Goal: Task Accomplishment & Management: Use online tool/utility

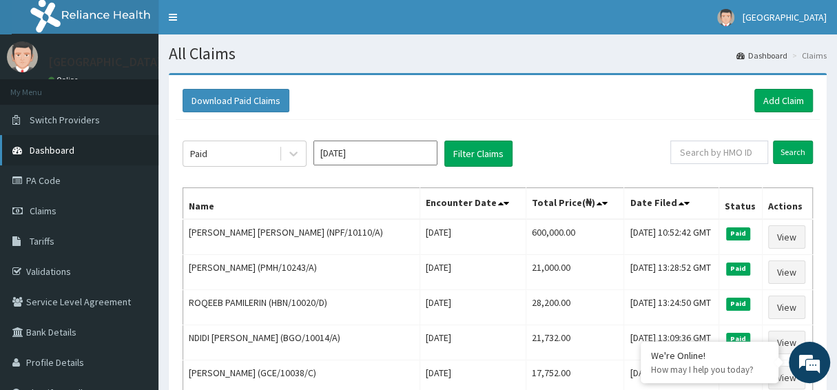
click at [66, 150] on span "Dashboard" at bounding box center [52, 150] width 45 height 12
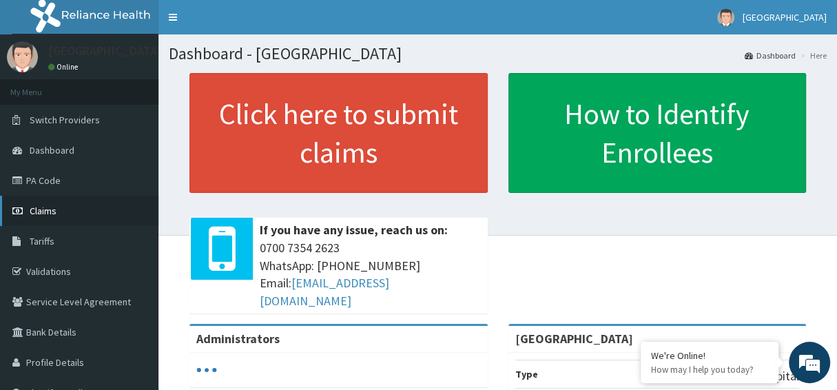
click at [63, 216] on link "Claims" at bounding box center [79, 211] width 158 height 30
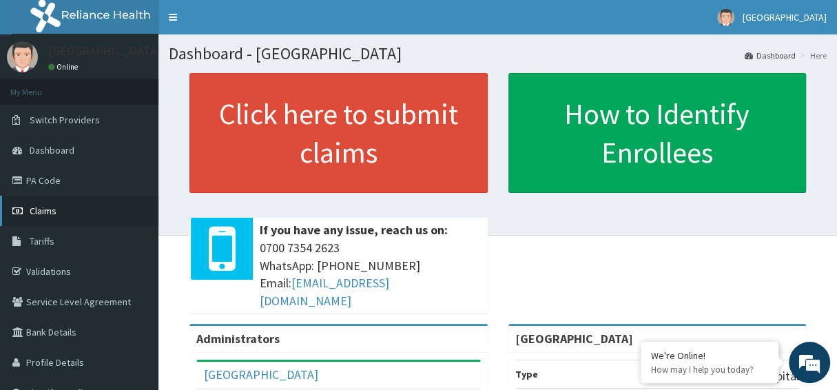
click at [47, 218] on link "Claims" at bounding box center [79, 211] width 158 height 30
click at [40, 209] on span "Claims" at bounding box center [43, 211] width 27 height 12
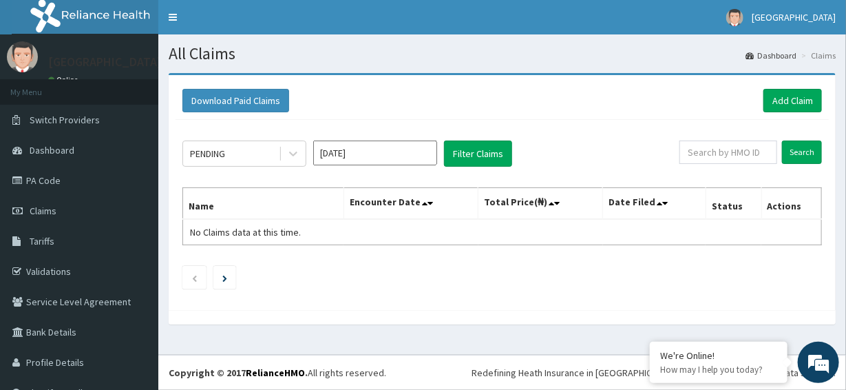
click at [368, 176] on div "PENDING Aug 2025 Filter Claims Search Name Encounter Date Total Price(₦) Date F…" at bounding box center [503, 211] width 654 height 183
click at [221, 180] on div "PENDING Aug 2025 Filter Claims Search Name Encounter Date Total Price(₦) Date F…" at bounding box center [503, 211] width 654 height 183
click at [345, 158] on input "Aug 2025" at bounding box center [375, 152] width 124 height 25
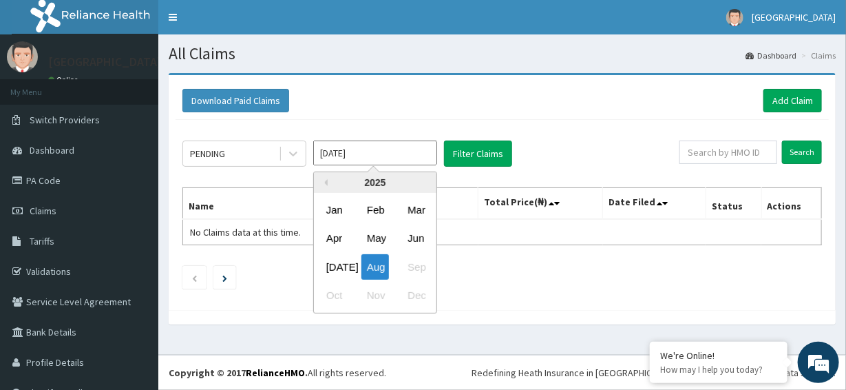
click at [345, 158] on input "Aug 2025" at bounding box center [375, 152] width 124 height 25
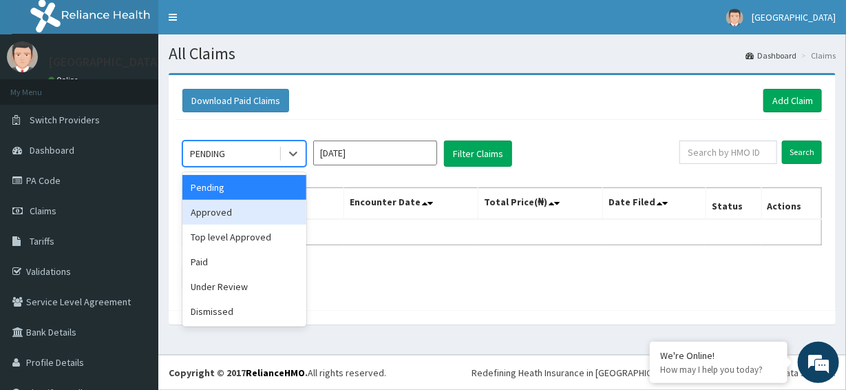
click at [215, 211] on div "Approved" at bounding box center [245, 212] width 124 height 25
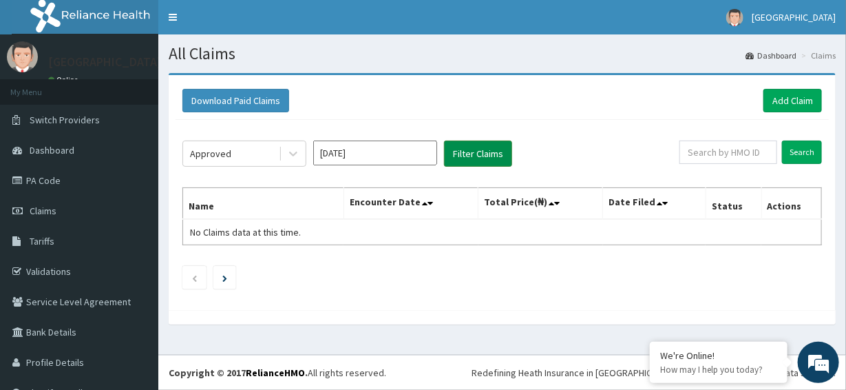
click at [461, 154] on button "Filter Claims" at bounding box center [478, 153] width 68 height 26
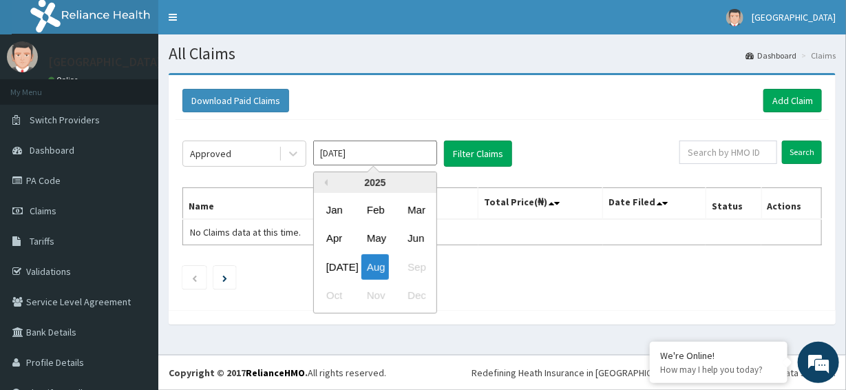
click at [364, 156] on input "Aug 2025" at bounding box center [375, 152] width 124 height 25
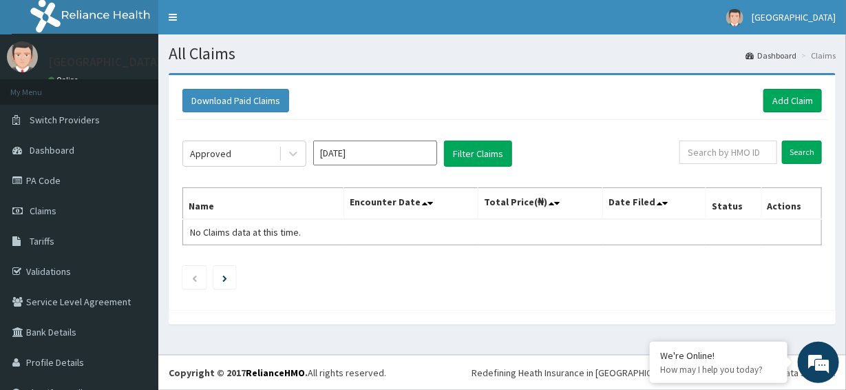
click at [421, 102] on div "Download Paid Claims Add Claim" at bounding box center [503, 100] width 640 height 23
click at [346, 154] on input "Aug 2025" at bounding box center [375, 152] width 124 height 25
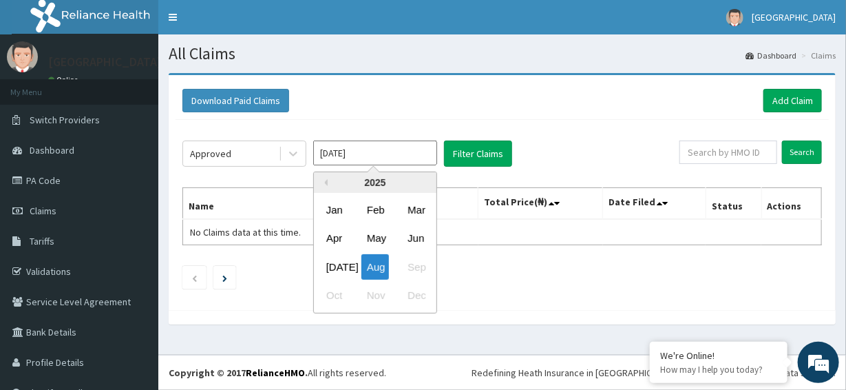
click at [263, 196] on th "Name" at bounding box center [263, 204] width 161 height 32
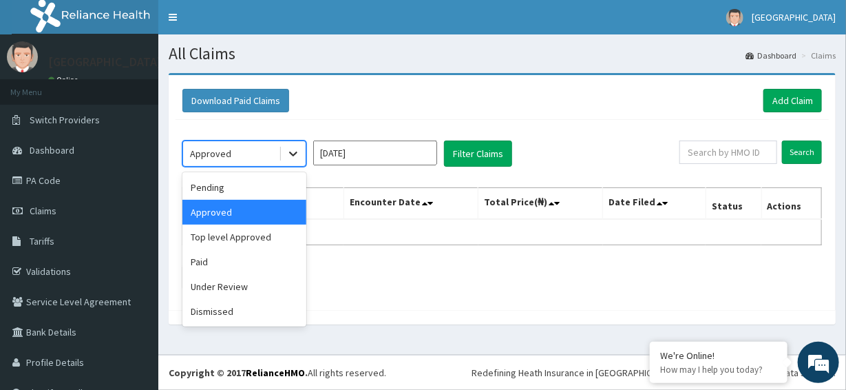
click at [292, 150] on icon at bounding box center [293, 154] width 14 height 14
click at [244, 233] on div "Top level Approved" at bounding box center [245, 237] width 124 height 25
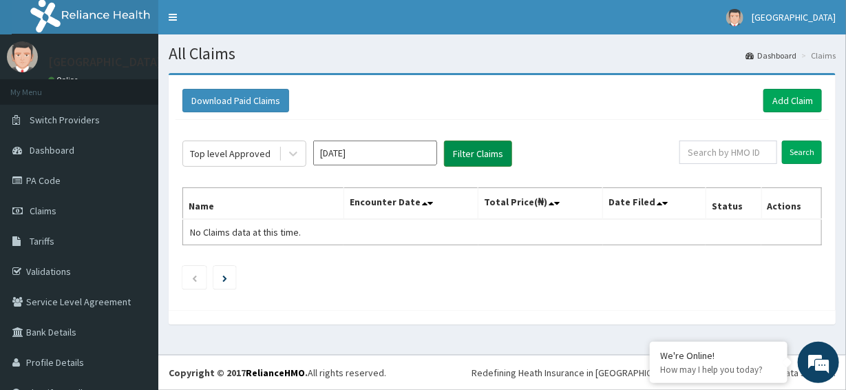
click at [466, 147] on button "Filter Claims" at bounding box center [478, 153] width 68 height 26
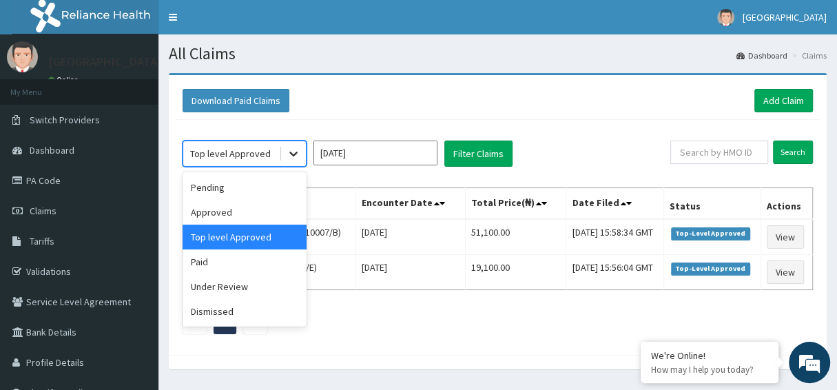
click at [296, 156] on icon at bounding box center [293, 154] width 14 height 14
click at [200, 267] on div "Paid" at bounding box center [245, 261] width 124 height 25
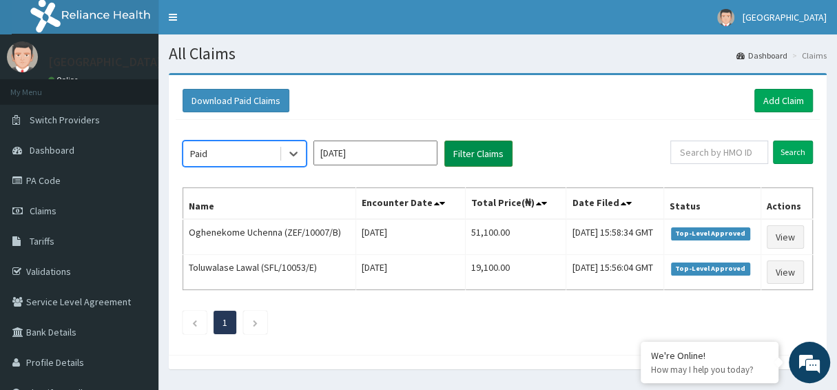
click at [453, 149] on button "Filter Claims" at bounding box center [478, 153] width 68 height 26
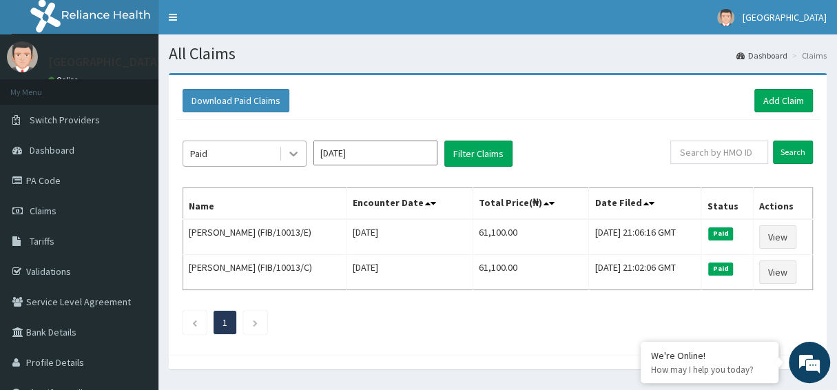
click at [295, 150] on icon at bounding box center [293, 154] width 14 height 14
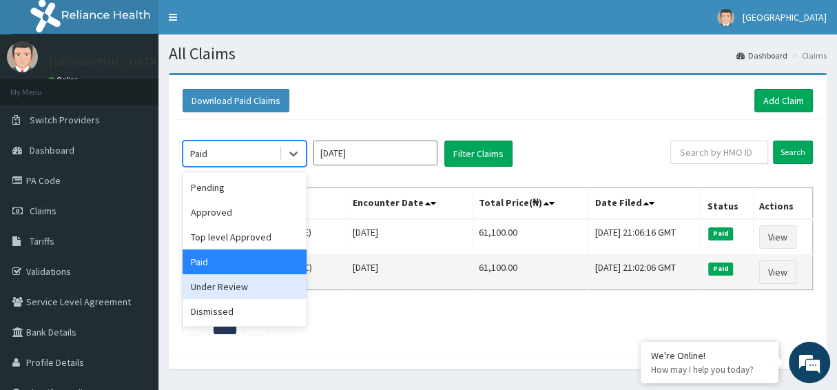
click at [231, 285] on div "Under Review" at bounding box center [245, 286] width 124 height 25
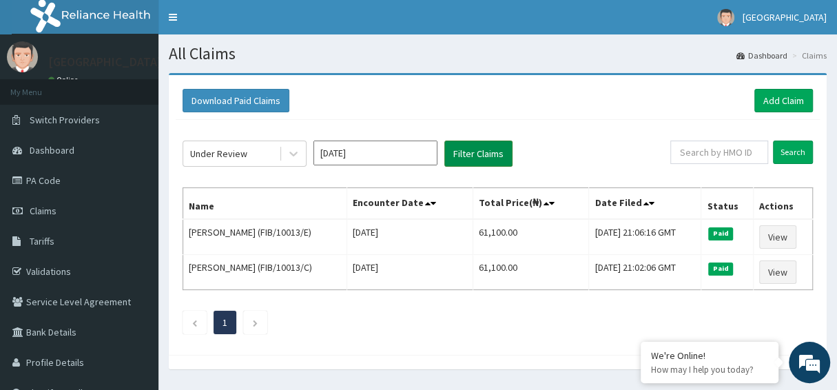
click at [468, 150] on button "Filter Claims" at bounding box center [478, 153] width 68 height 26
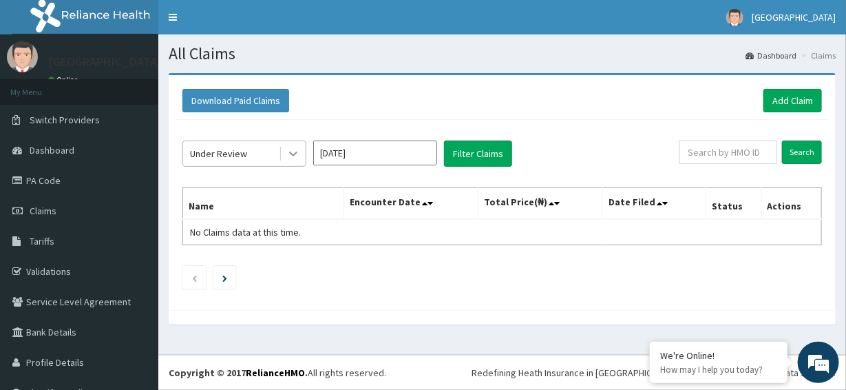
click at [297, 156] on icon at bounding box center [293, 154] width 14 height 14
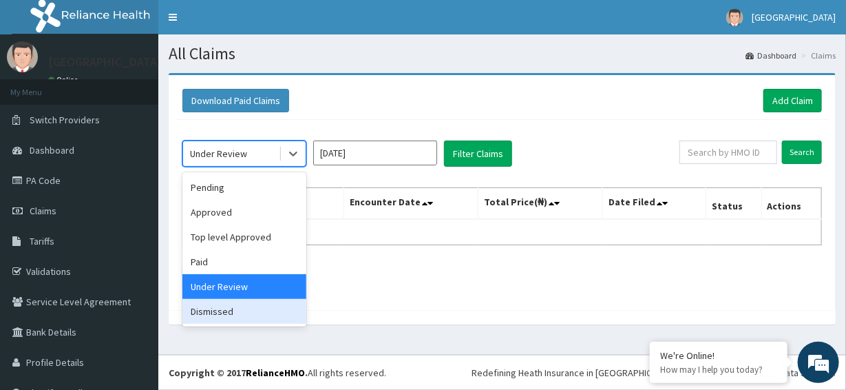
click at [222, 315] on div "Dismissed" at bounding box center [245, 311] width 124 height 25
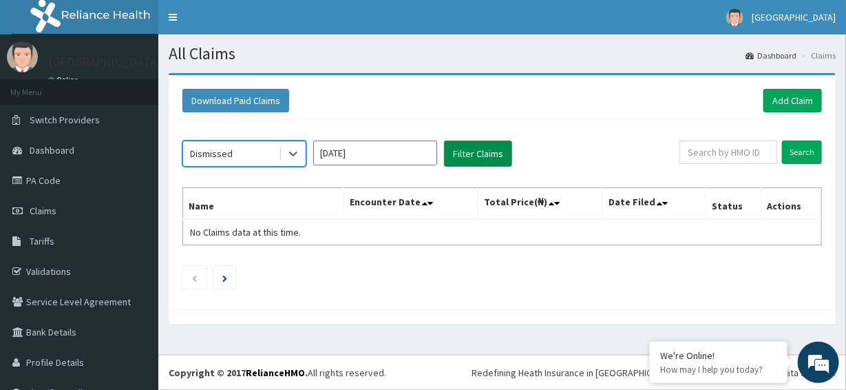
click at [457, 158] on button "Filter Claims" at bounding box center [478, 153] width 68 height 26
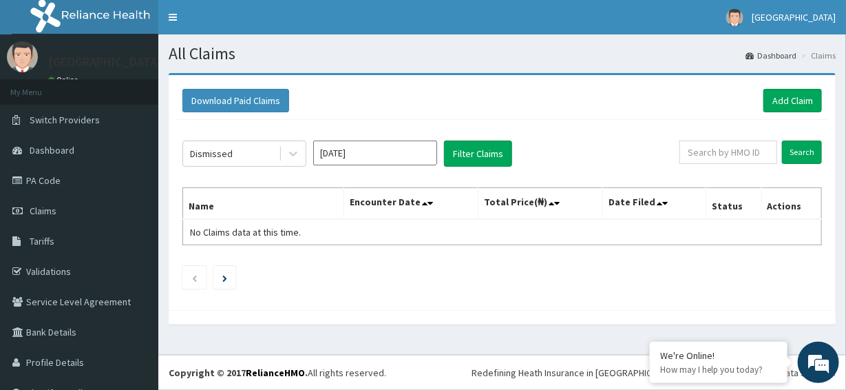
click at [376, 155] on input "Aug 2025" at bounding box center [375, 152] width 124 height 25
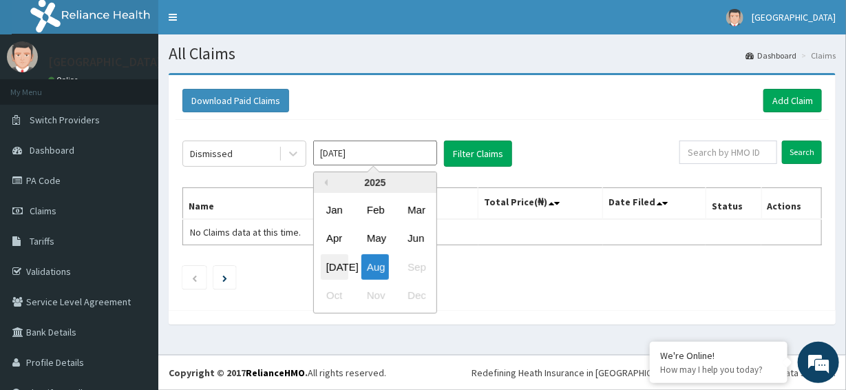
click at [339, 265] on div "Jul" at bounding box center [335, 266] width 28 height 25
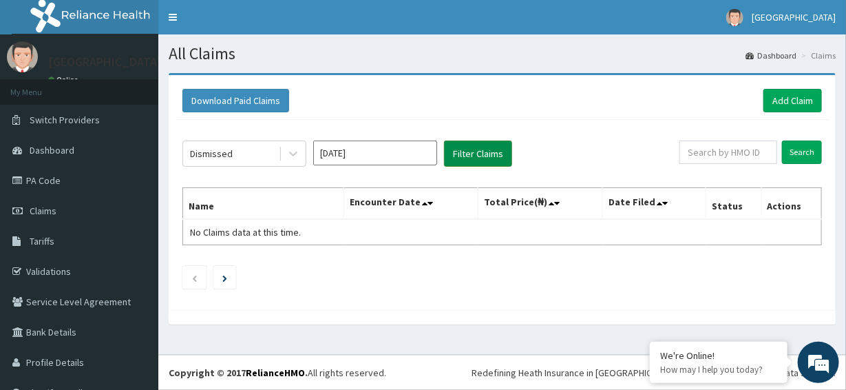
click at [471, 154] on button "Filter Claims" at bounding box center [478, 153] width 68 height 26
click at [291, 149] on icon at bounding box center [293, 154] width 14 height 14
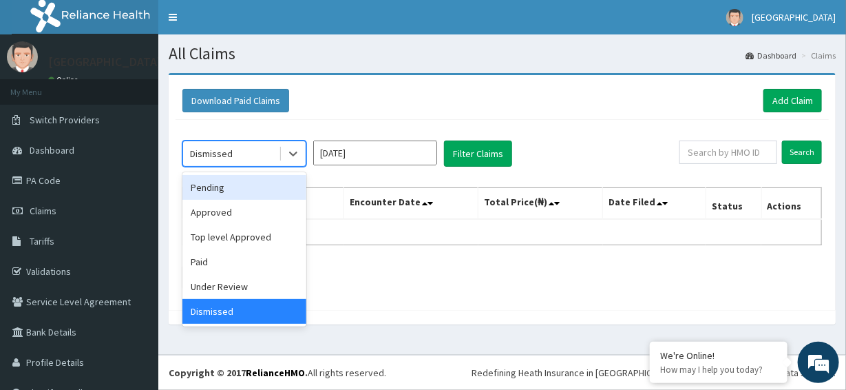
click at [242, 180] on div "Pending" at bounding box center [245, 187] width 124 height 25
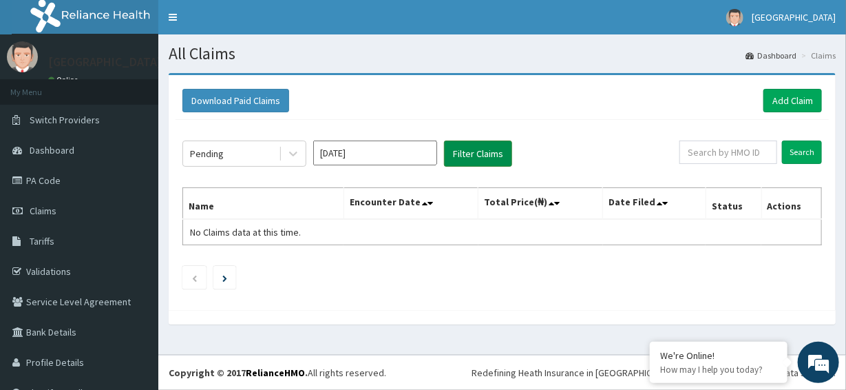
click at [479, 148] on button "Filter Claims" at bounding box center [478, 153] width 68 height 26
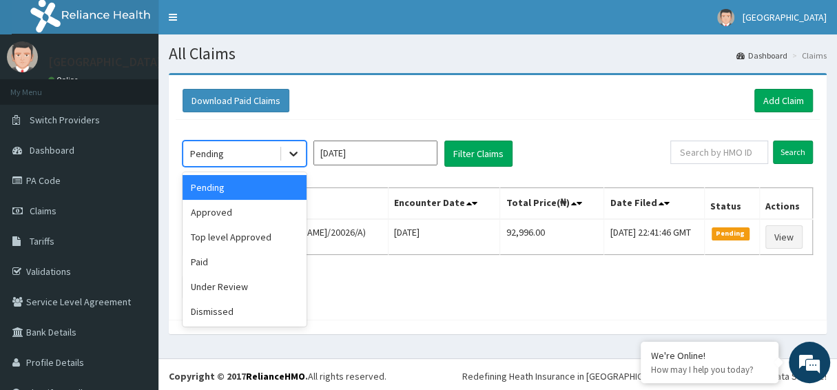
click at [291, 145] on div at bounding box center [293, 153] width 25 height 25
click at [220, 213] on div "Approved" at bounding box center [245, 212] width 124 height 25
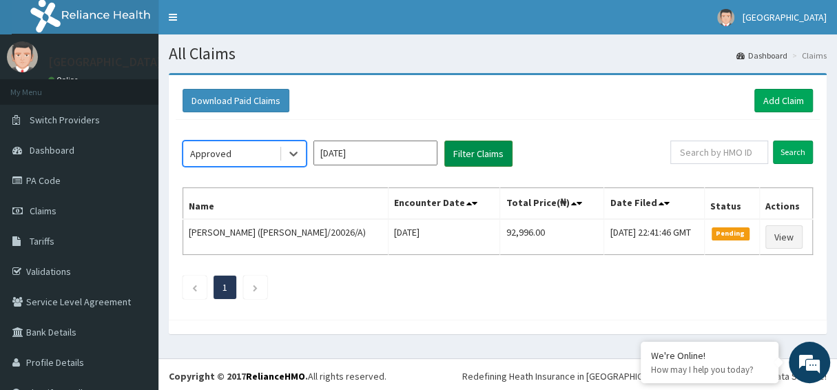
click at [494, 150] on button "Filter Claims" at bounding box center [478, 153] width 68 height 26
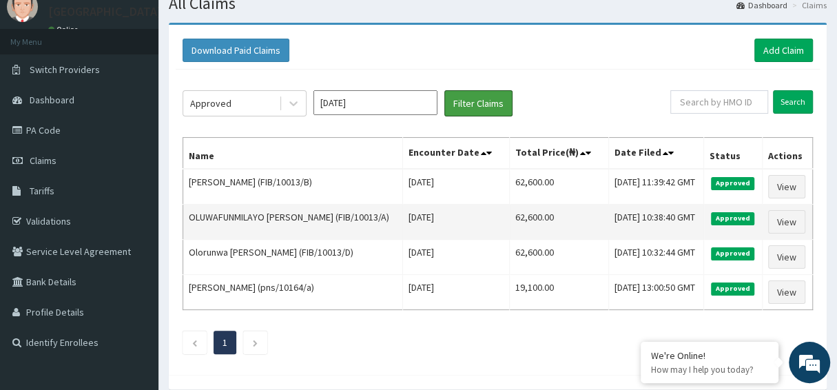
scroll to position [68, 0]
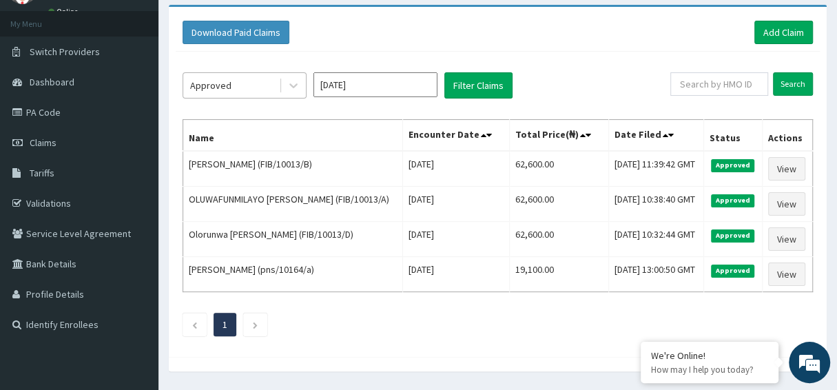
click at [275, 90] on div "Approved" at bounding box center [231, 85] width 96 height 22
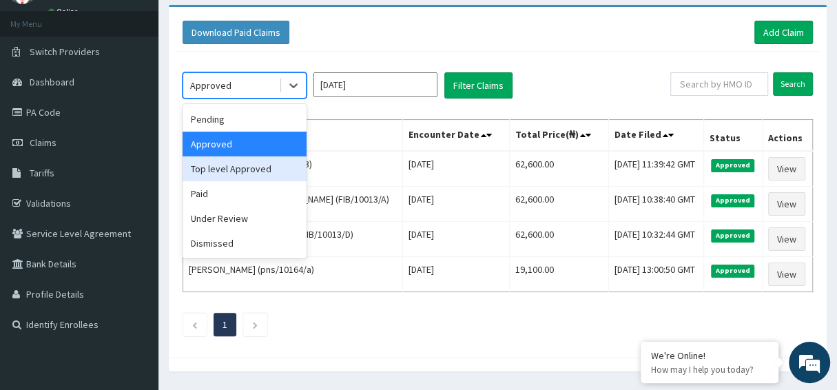
click at [264, 165] on div "Top level Approved" at bounding box center [245, 168] width 124 height 25
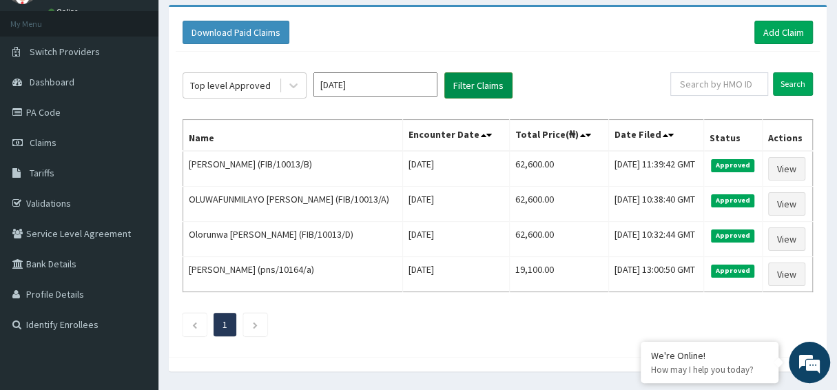
click at [468, 89] on button "Filter Claims" at bounding box center [478, 85] width 68 height 26
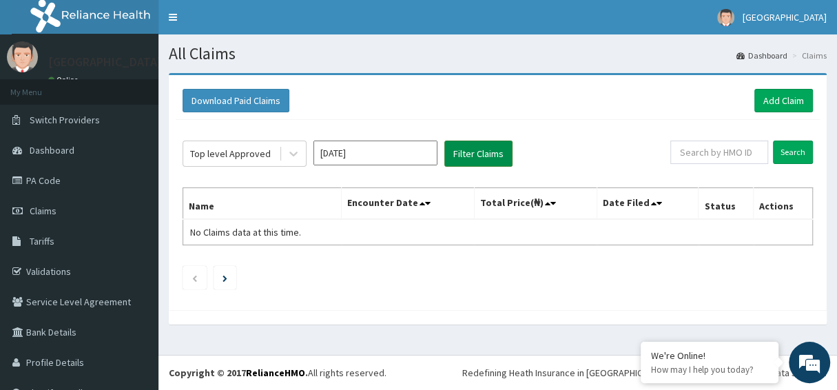
scroll to position [0, 0]
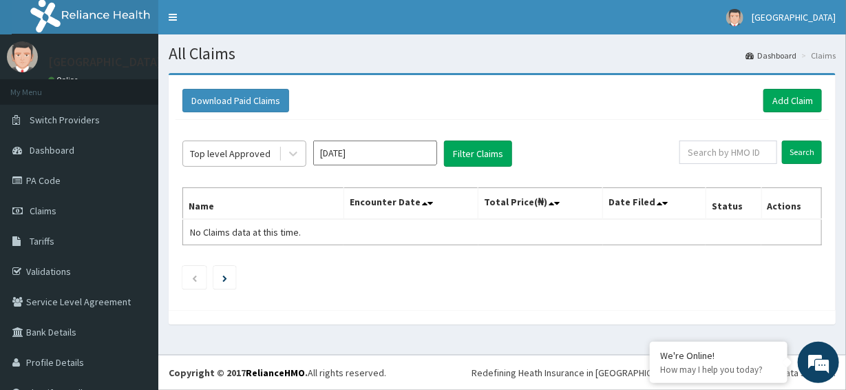
click at [255, 147] on div "Top level Approved" at bounding box center [230, 154] width 81 height 14
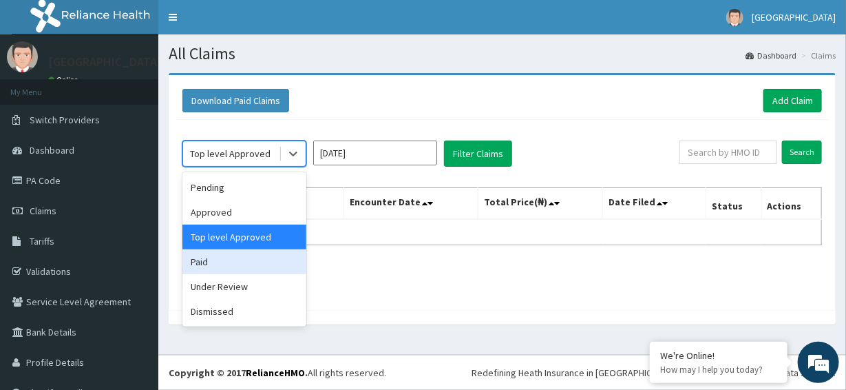
click at [207, 260] on div "Paid" at bounding box center [245, 261] width 124 height 25
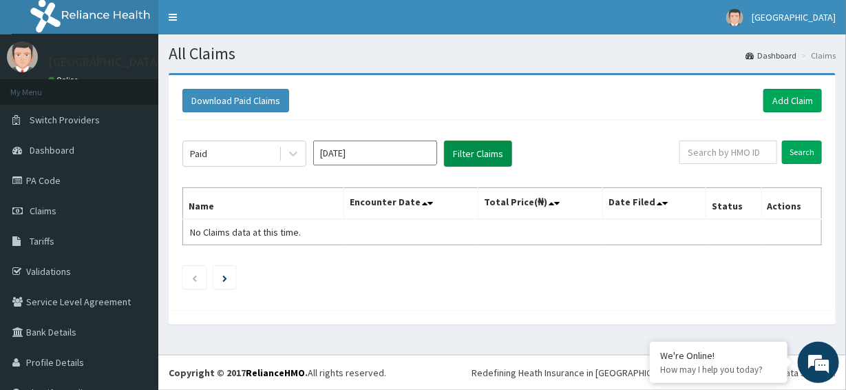
click at [444, 153] on button "Filter Claims" at bounding box center [478, 153] width 68 height 26
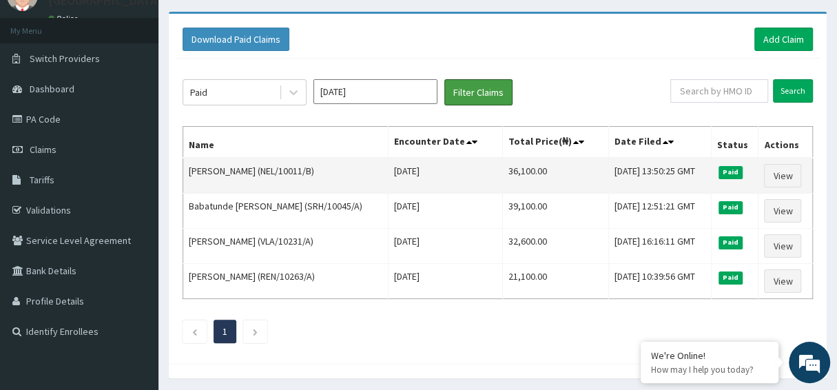
scroll to position [104, 0]
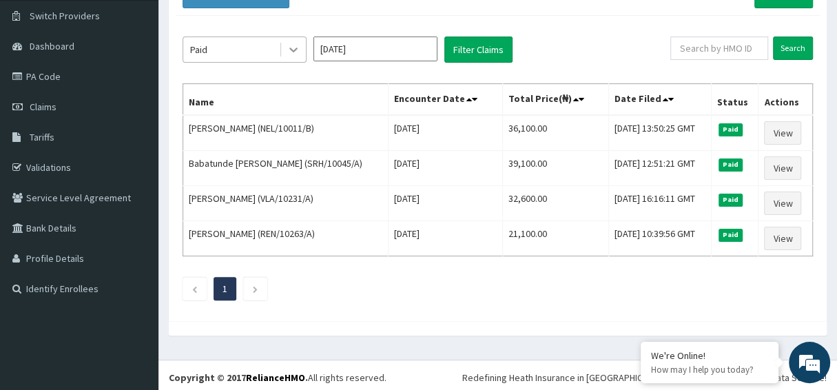
click at [291, 50] on icon at bounding box center [293, 50] width 14 height 14
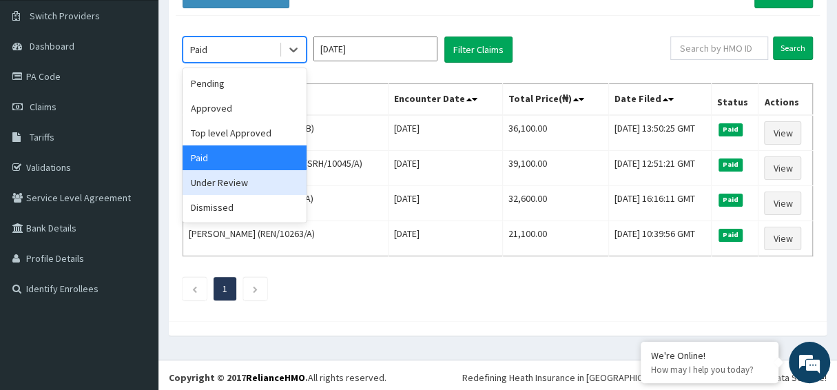
click at [209, 180] on div "Under Review" at bounding box center [245, 182] width 124 height 25
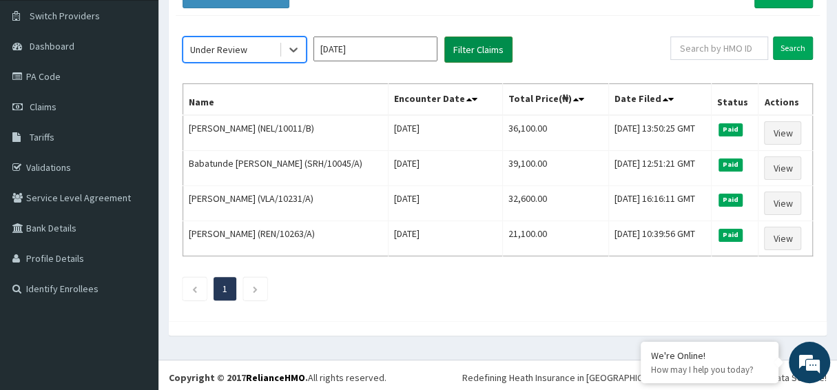
click at [465, 48] on button "Filter Claims" at bounding box center [478, 50] width 68 height 26
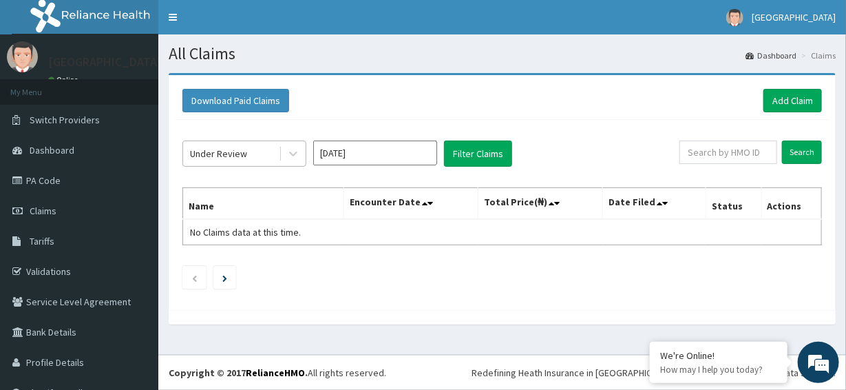
click at [261, 153] on div "Under Review" at bounding box center [231, 154] width 96 height 22
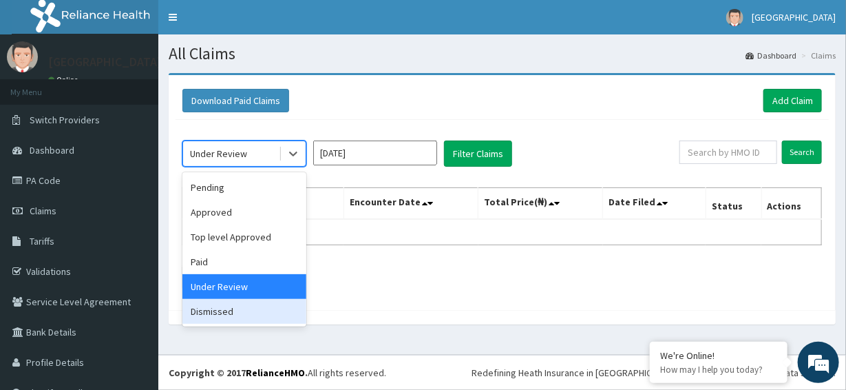
click at [214, 307] on div "Dismissed" at bounding box center [245, 311] width 124 height 25
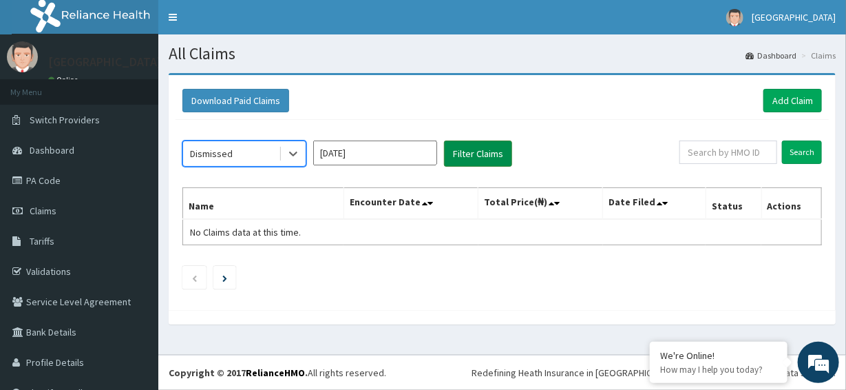
click at [466, 154] on button "Filter Claims" at bounding box center [478, 153] width 68 height 26
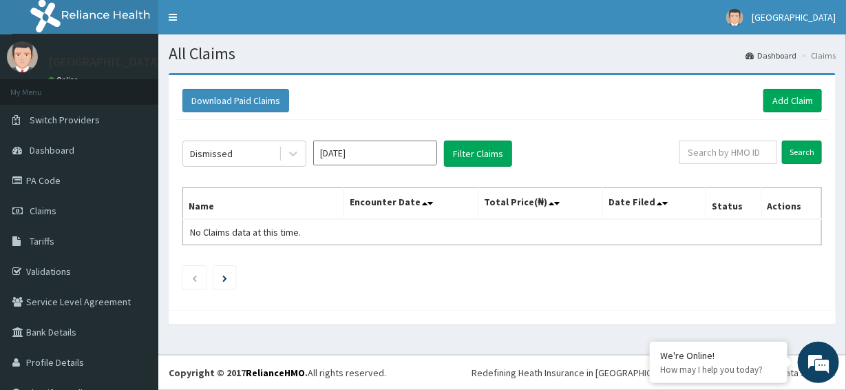
click at [361, 153] on input "Jul 2025" at bounding box center [375, 152] width 124 height 25
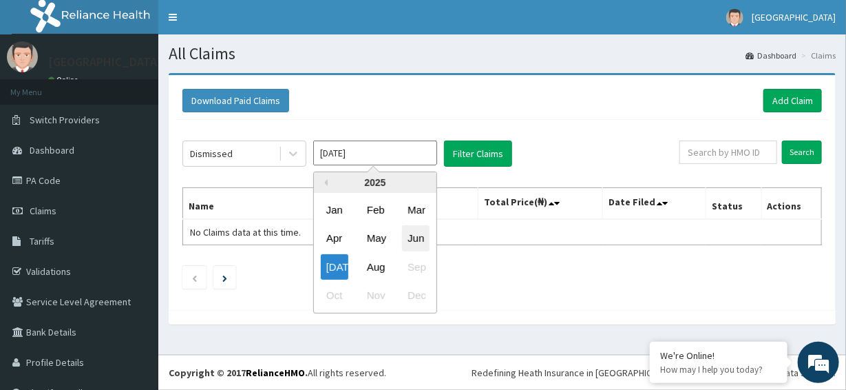
click at [414, 237] on div "Jun" at bounding box center [416, 238] width 28 height 25
type input "Jun 2025"
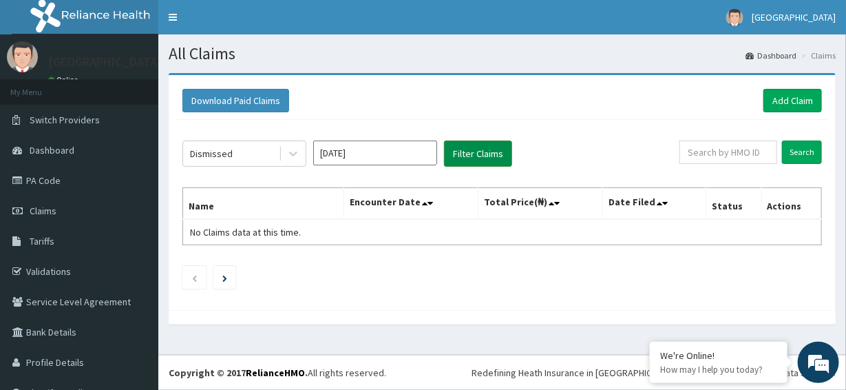
click at [482, 156] on button "Filter Claims" at bounding box center [478, 153] width 68 height 26
click at [300, 153] on div at bounding box center [293, 153] width 25 height 25
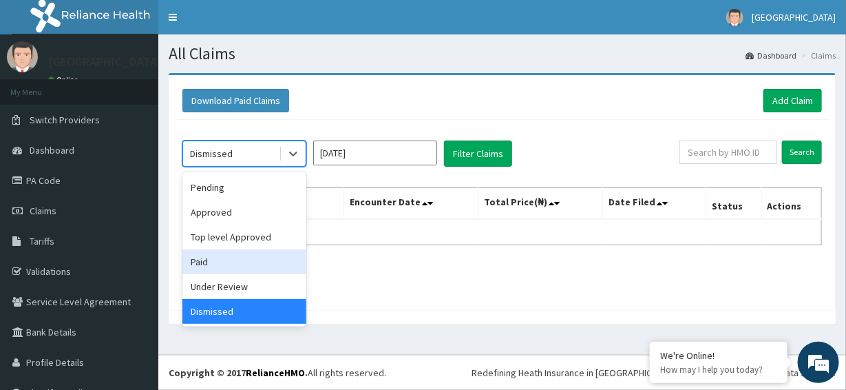
click at [221, 260] on div "Paid" at bounding box center [245, 261] width 124 height 25
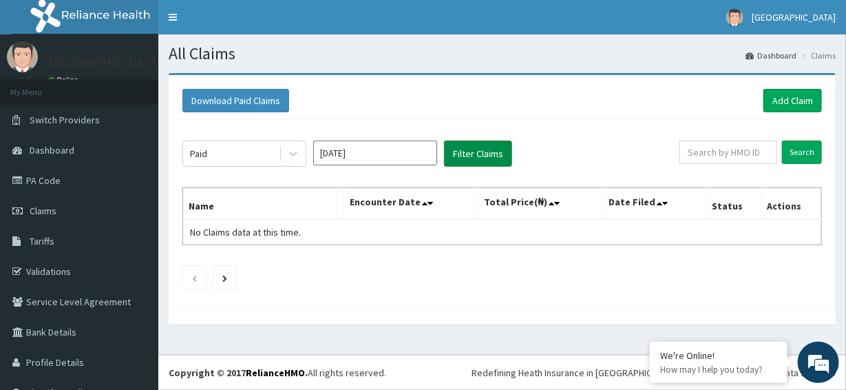
click at [466, 148] on button "Filter Claims" at bounding box center [478, 153] width 68 height 26
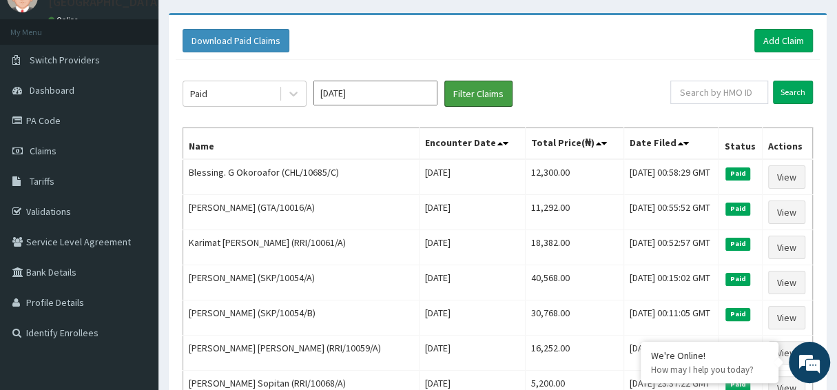
scroll to position [138, 0]
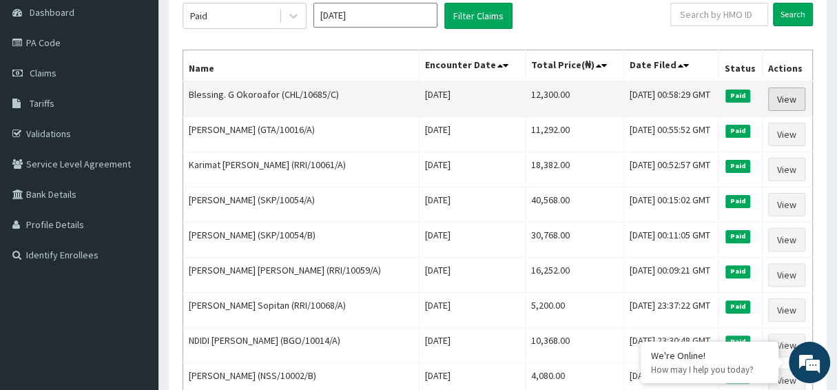
click at [784, 111] on link "View" at bounding box center [786, 98] width 37 height 23
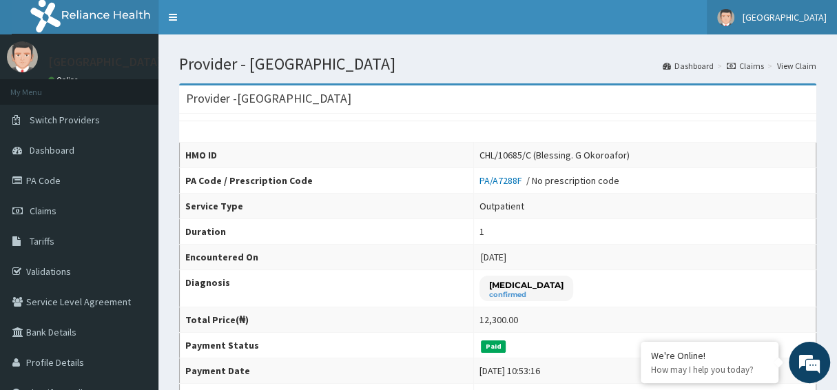
click at [782, 14] on span "[GEOGRAPHIC_DATA]" at bounding box center [784, 17] width 84 height 12
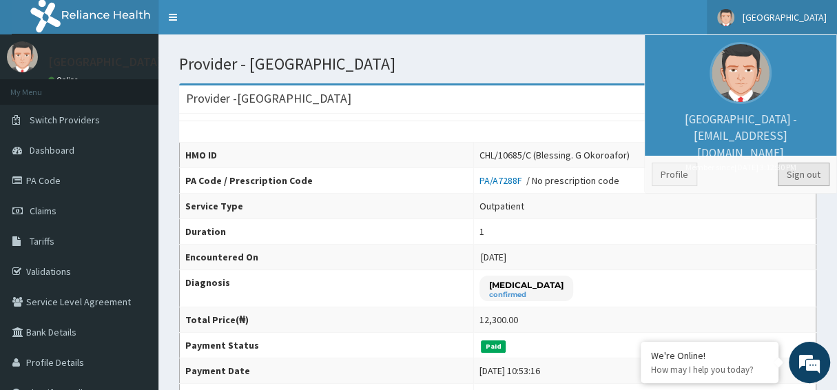
click at [796, 176] on link "Sign out" at bounding box center [804, 174] width 52 height 23
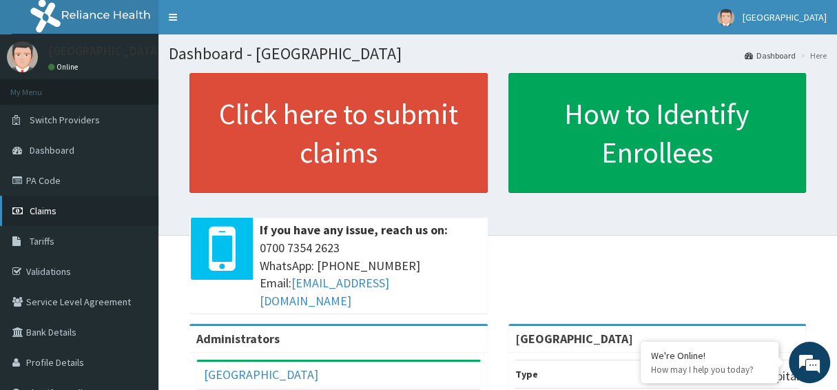
click at [46, 208] on span "Claims" at bounding box center [43, 211] width 27 height 12
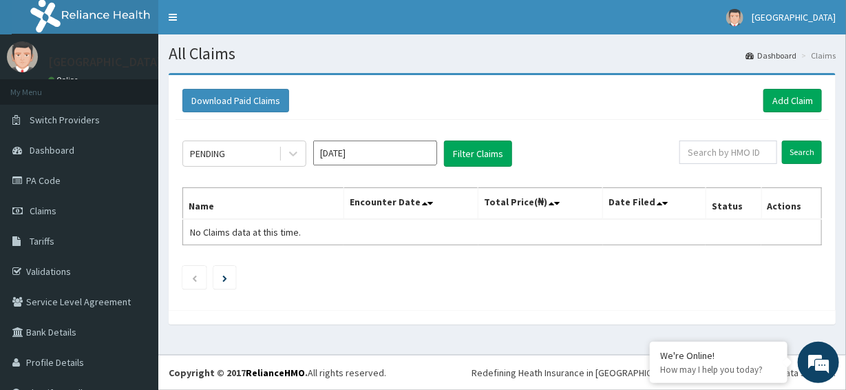
click at [406, 153] on input "[DATE]" at bounding box center [375, 152] width 124 height 25
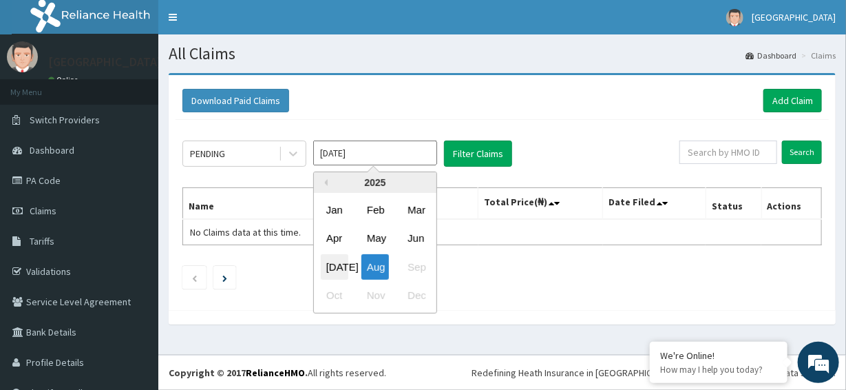
click at [335, 264] on div "[DATE]" at bounding box center [335, 266] width 28 height 25
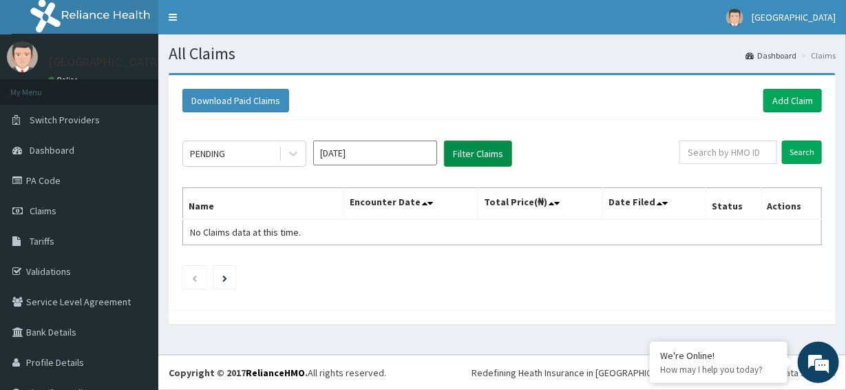
click at [468, 155] on button "Filter Claims" at bounding box center [478, 153] width 68 height 26
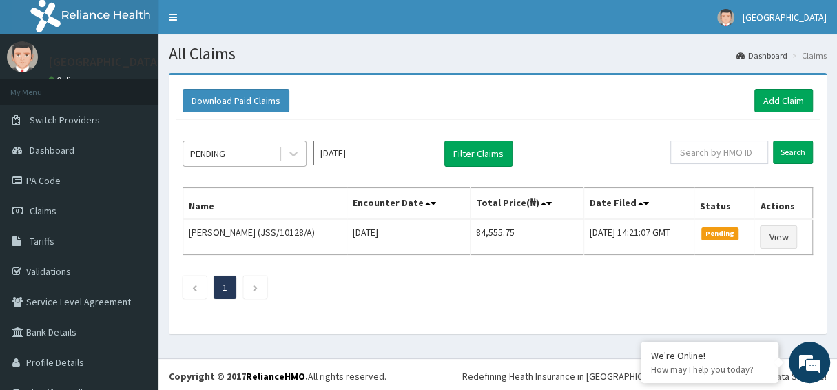
click at [267, 153] on div "PENDING" at bounding box center [231, 154] width 96 height 22
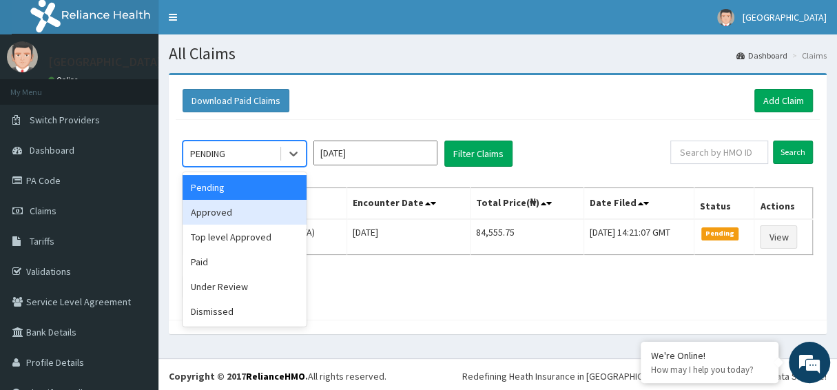
click at [226, 216] on div "Approved" at bounding box center [245, 212] width 124 height 25
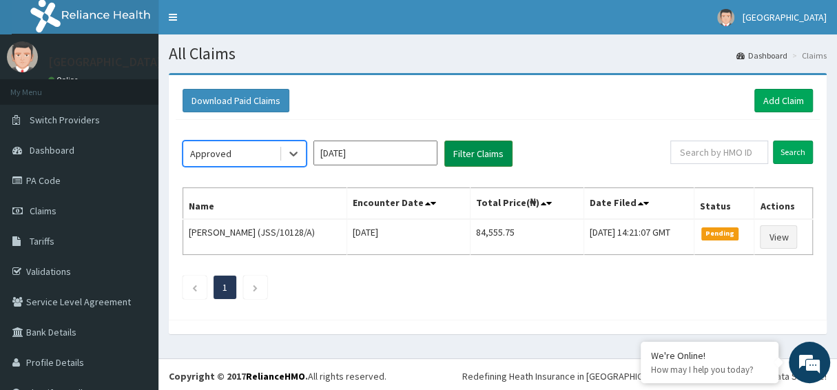
click at [477, 156] on button "Filter Claims" at bounding box center [478, 153] width 68 height 26
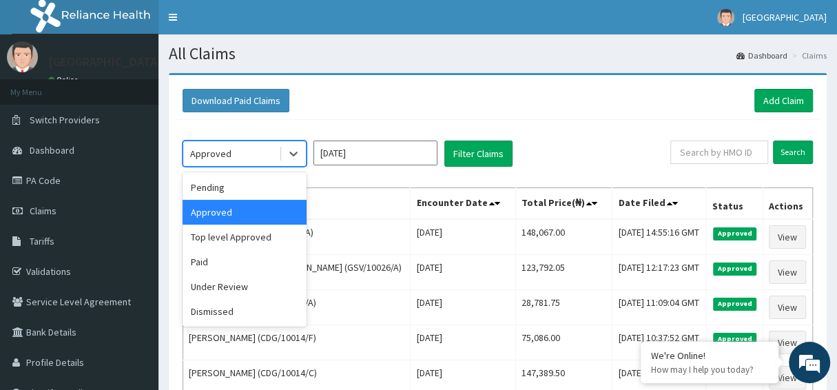
click at [262, 163] on div "Approved" at bounding box center [231, 154] width 96 height 22
click at [246, 238] on div "Top level Approved" at bounding box center [245, 237] width 124 height 25
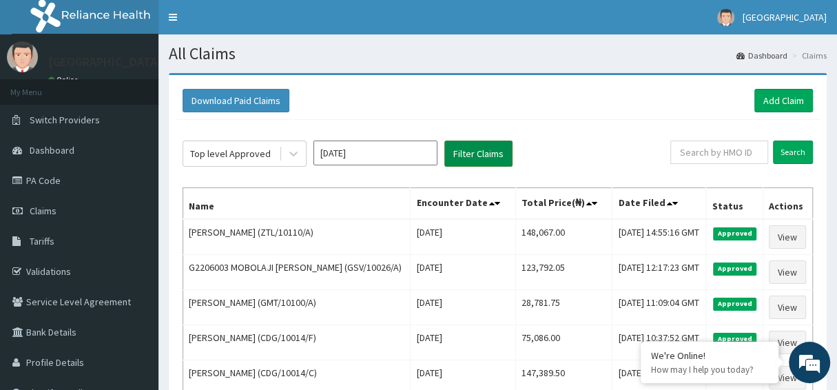
click at [464, 160] on button "Filter Claims" at bounding box center [478, 153] width 68 height 26
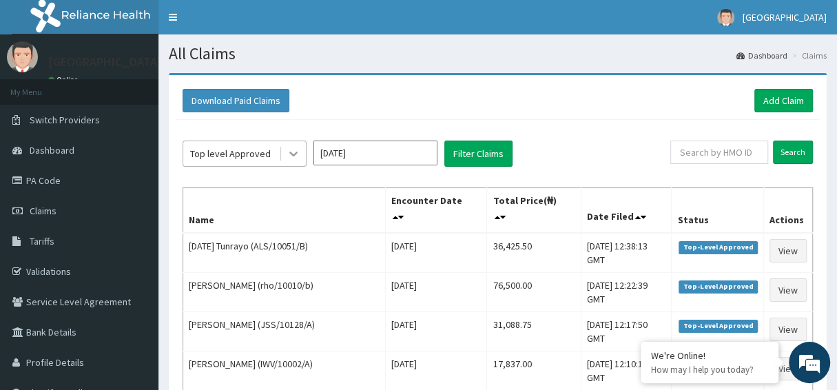
click at [293, 152] on icon at bounding box center [293, 154] width 14 height 14
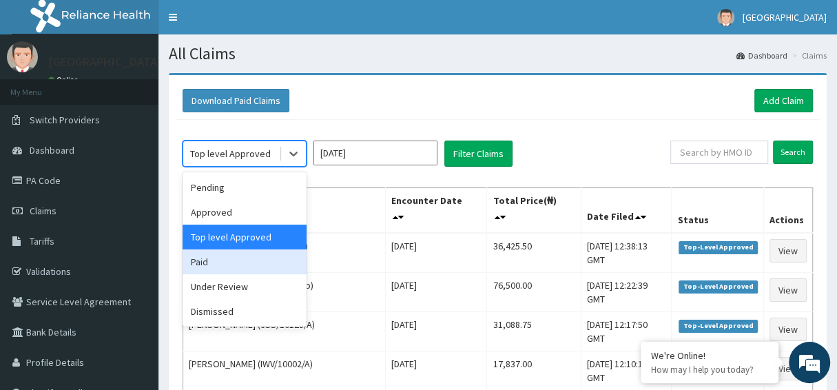
click at [220, 266] on div "Paid" at bounding box center [245, 261] width 124 height 25
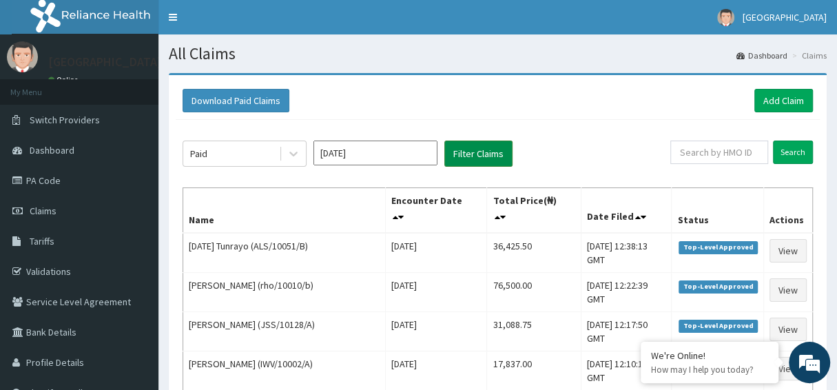
click at [459, 159] on button "Filter Claims" at bounding box center [478, 153] width 68 height 26
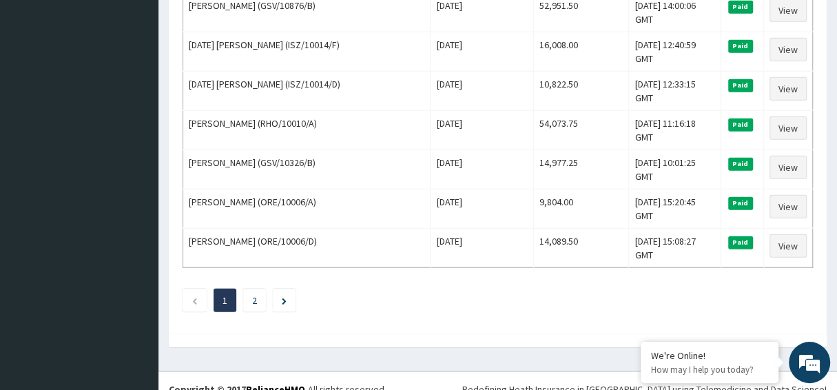
scroll to position [1930, 0]
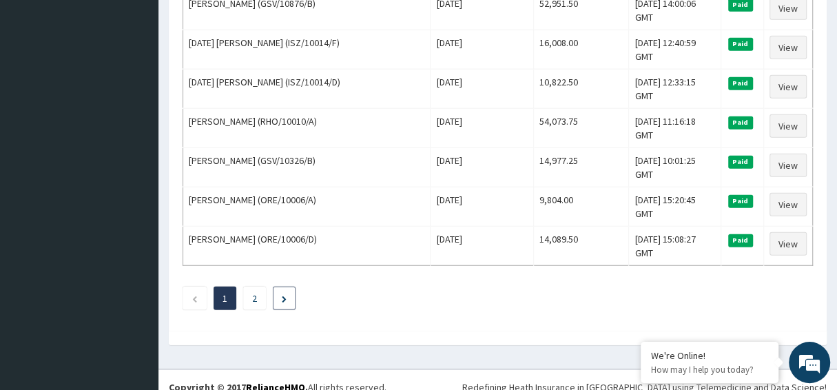
click at [289, 286] on li at bounding box center [284, 297] width 23 height 23
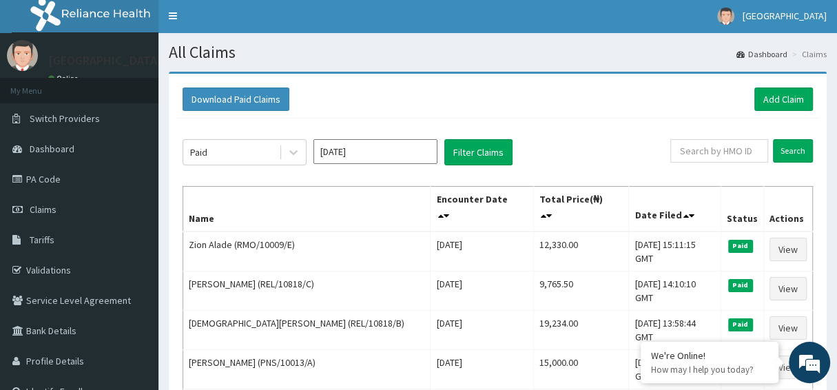
scroll to position [0, 0]
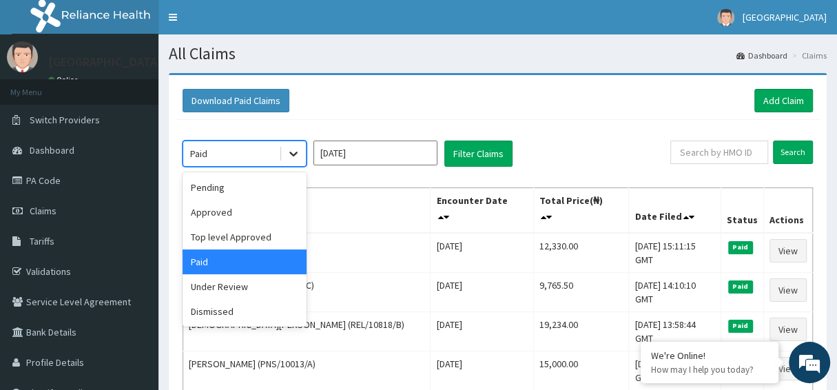
click at [295, 149] on icon at bounding box center [293, 154] width 14 height 14
click at [248, 286] on div "Under Review" at bounding box center [245, 286] width 124 height 25
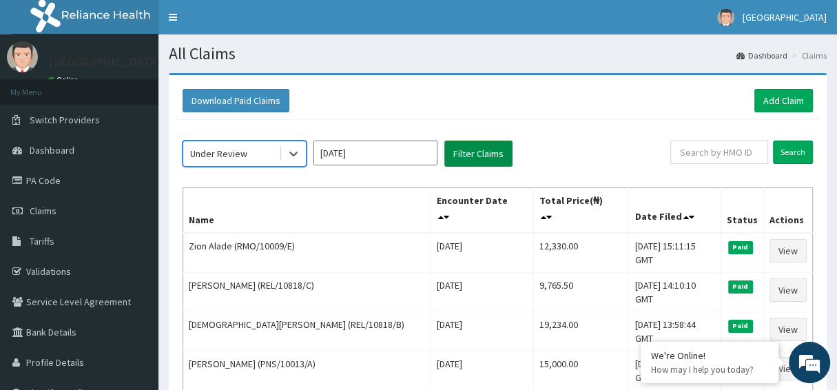
click at [468, 151] on button "Filter Claims" at bounding box center [478, 153] width 68 height 26
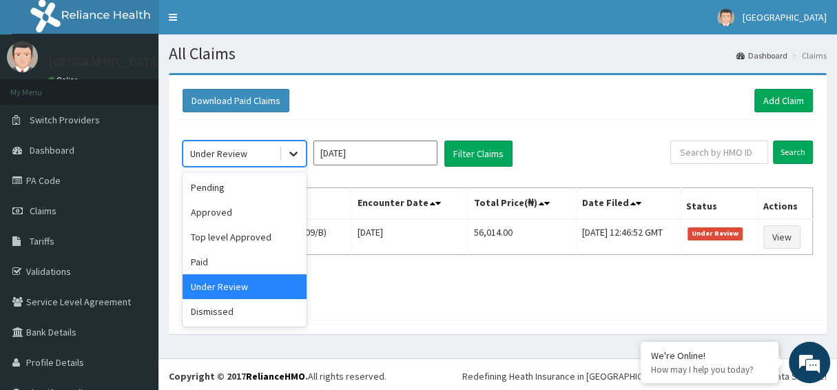
click at [293, 155] on icon at bounding box center [293, 154] width 8 height 5
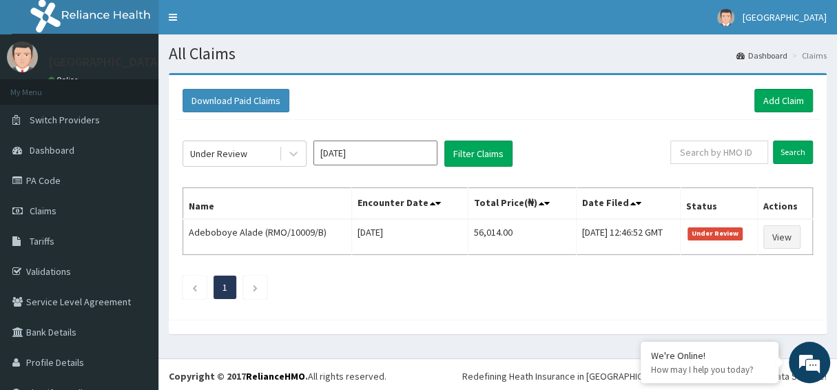
click at [368, 94] on div "Download Paid Claims Add Claim" at bounding box center [498, 100] width 630 height 23
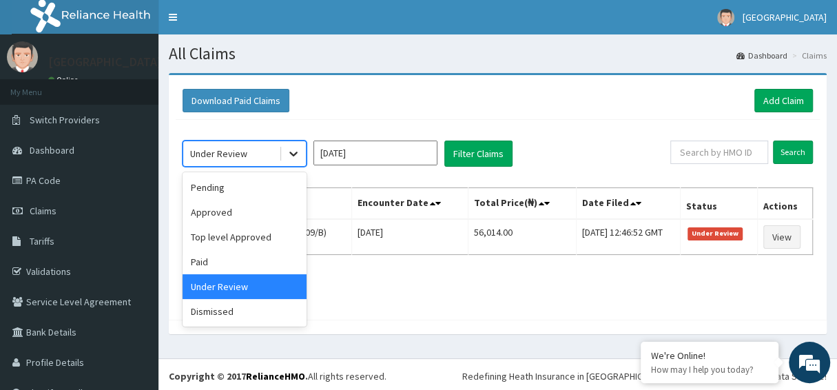
click at [293, 156] on icon at bounding box center [293, 154] width 14 height 14
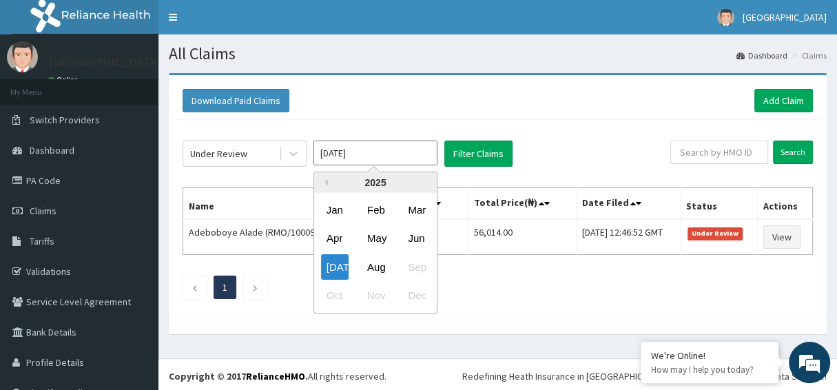
click at [367, 152] on input "Jul 2025" at bounding box center [375, 152] width 124 height 25
click at [409, 235] on div "Jun" at bounding box center [416, 238] width 28 height 25
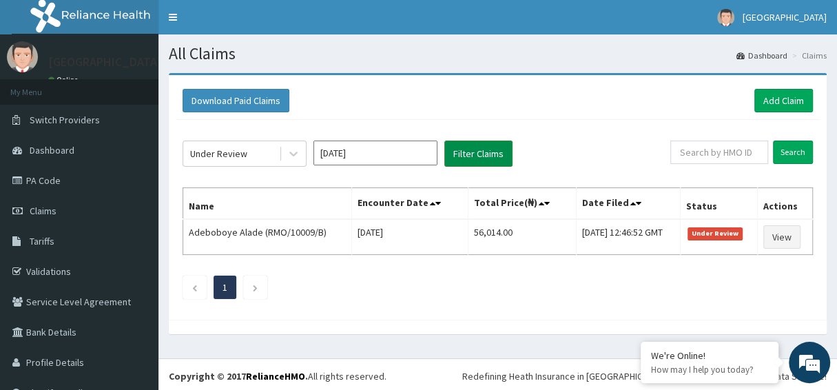
click at [483, 152] on button "Filter Claims" at bounding box center [478, 153] width 68 height 26
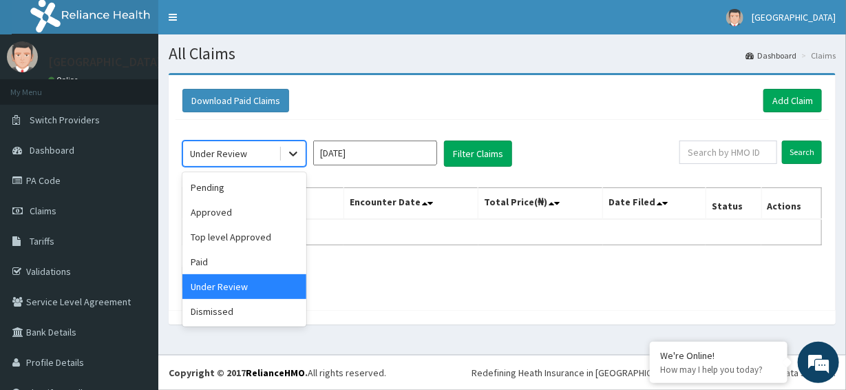
click at [295, 152] on icon at bounding box center [293, 154] width 8 height 5
click at [221, 264] on div "Paid" at bounding box center [245, 261] width 124 height 25
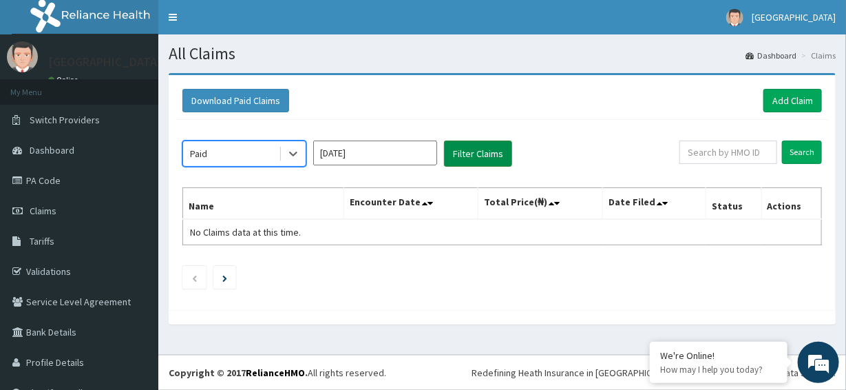
click at [460, 152] on button "Filter Claims" at bounding box center [478, 153] width 68 height 26
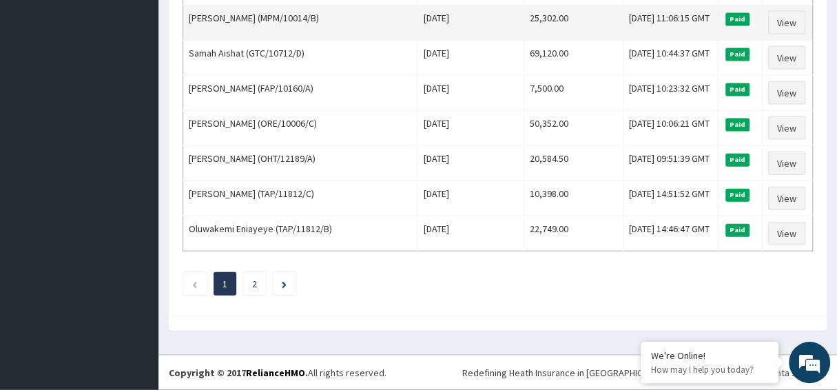
scroll to position [1880, 0]
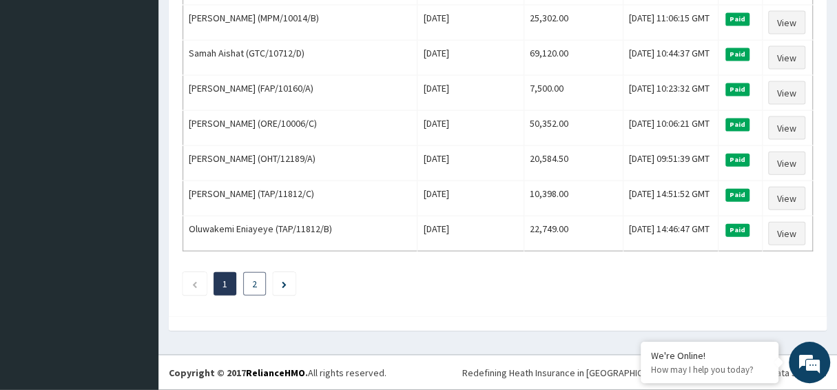
click at [257, 285] on link "2" at bounding box center [254, 284] width 5 height 12
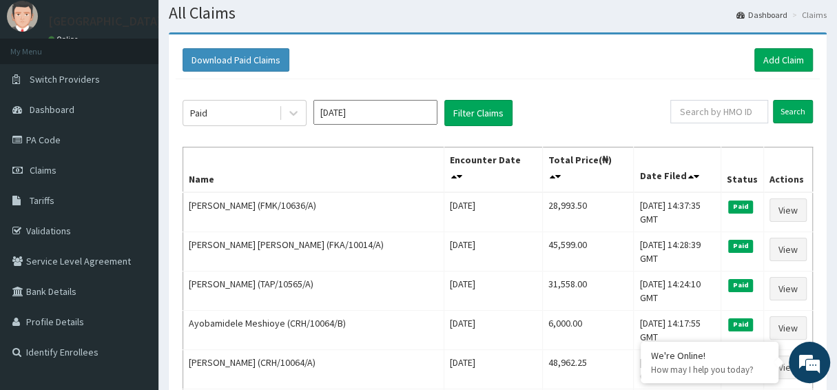
scroll to position [0, 0]
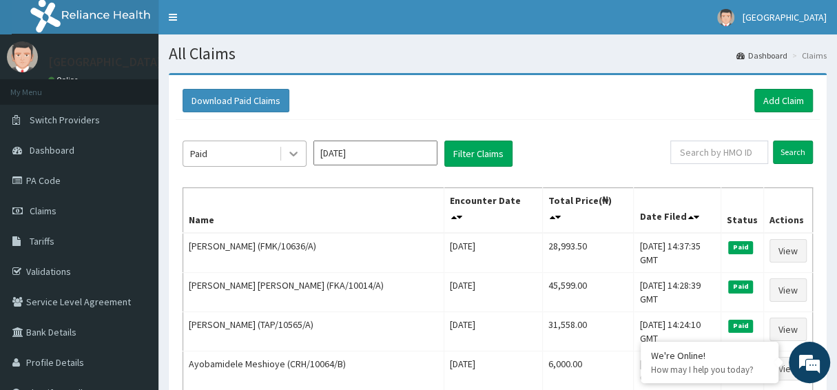
click at [290, 159] on icon at bounding box center [293, 154] width 14 height 14
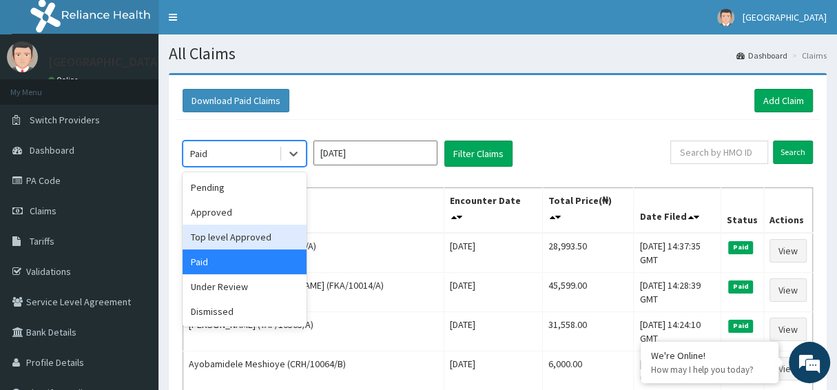
click at [229, 232] on div "Top level Approved" at bounding box center [245, 237] width 124 height 25
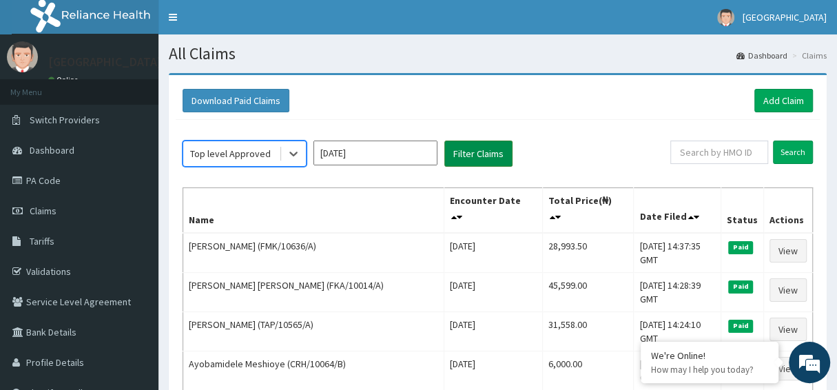
click at [468, 152] on button "Filter Claims" at bounding box center [478, 153] width 68 height 26
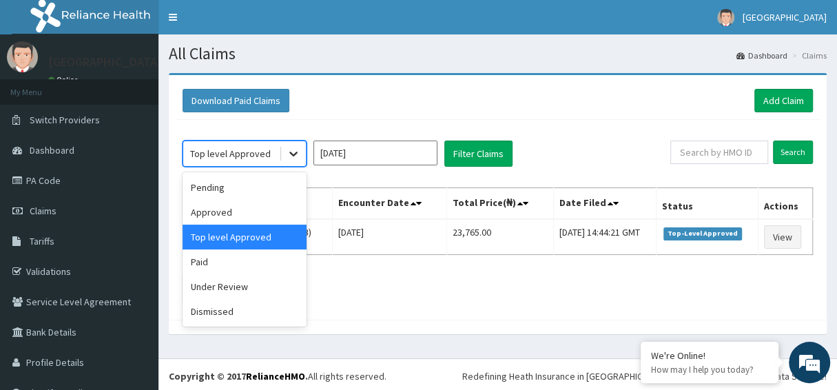
click at [290, 150] on icon at bounding box center [293, 154] width 14 height 14
click at [222, 207] on div "Approved" at bounding box center [245, 212] width 124 height 25
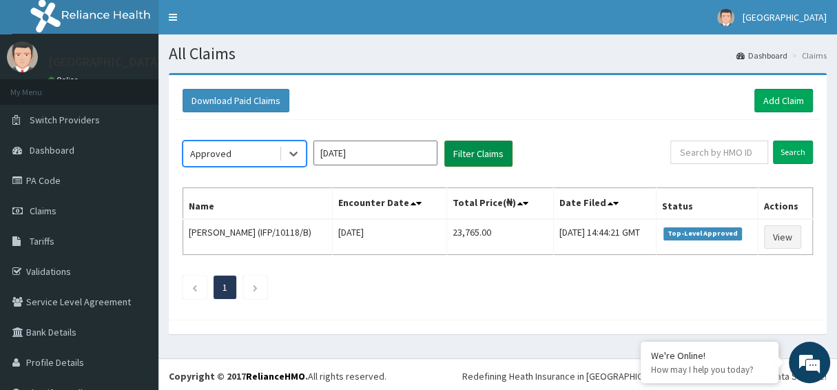
click at [463, 154] on button "Filter Claims" at bounding box center [478, 153] width 68 height 26
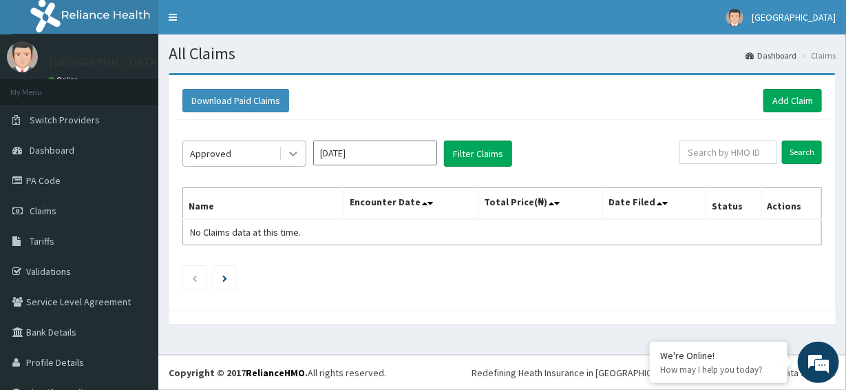
click at [289, 153] on icon at bounding box center [293, 154] width 14 height 14
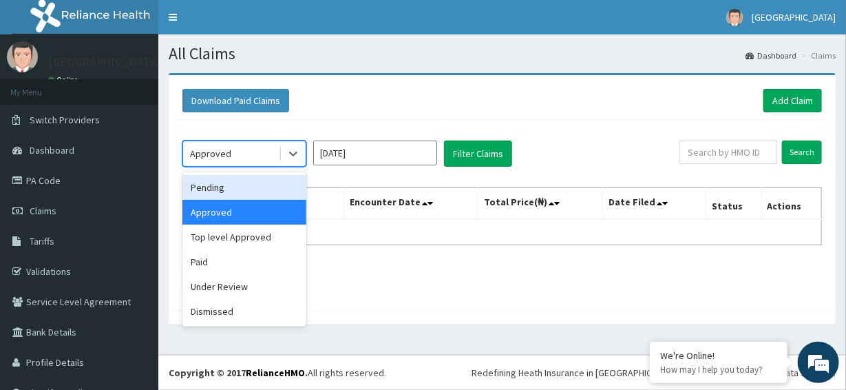
click at [249, 188] on div "Pending" at bounding box center [245, 187] width 124 height 25
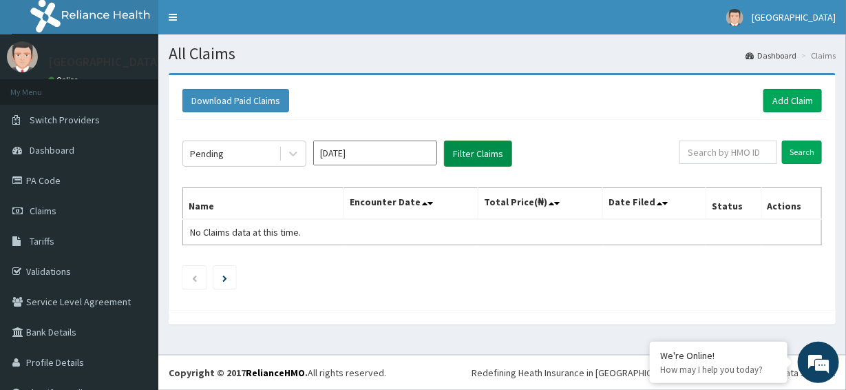
click at [465, 154] on button "Filter Claims" at bounding box center [478, 153] width 68 height 26
click at [460, 156] on button "Filter Claims" at bounding box center [478, 153] width 68 height 26
click at [413, 152] on input "Jun 2025" at bounding box center [375, 152] width 124 height 25
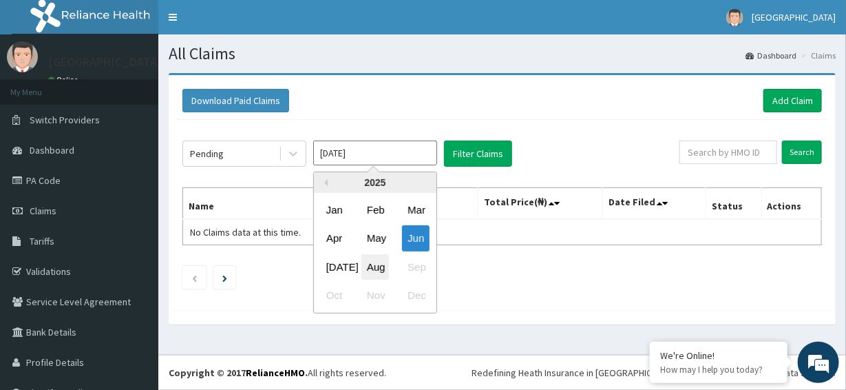
click at [373, 262] on div "Aug" at bounding box center [376, 266] width 28 height 25
type input "Aug 2025"
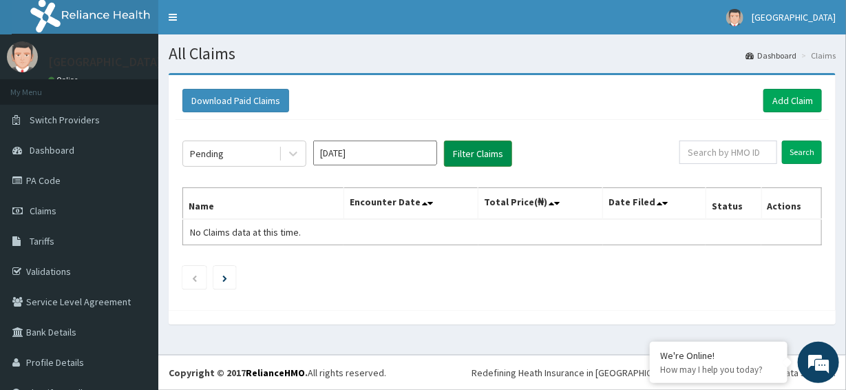
click at [466, 162] on button "Filter Claims" at bounding box center [478, 153] width 68 height 26
click at [258, 158] on div "Pending" at bounding box center [231, 154] width 96 height 22
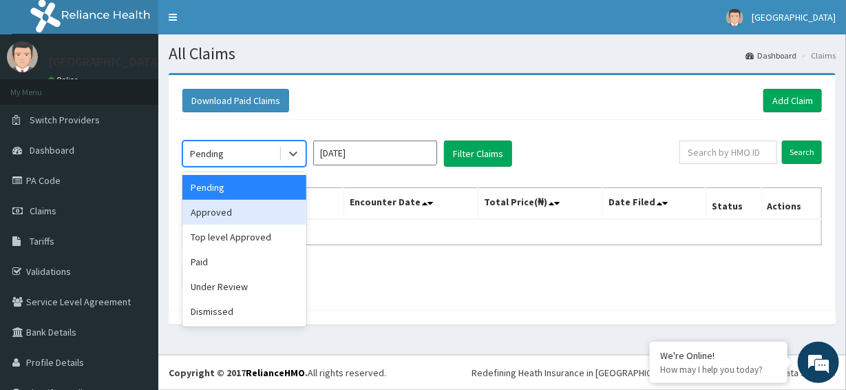
click at [262, 208] on div "Approved" at bounding box center [245, 212] width 124 height 25
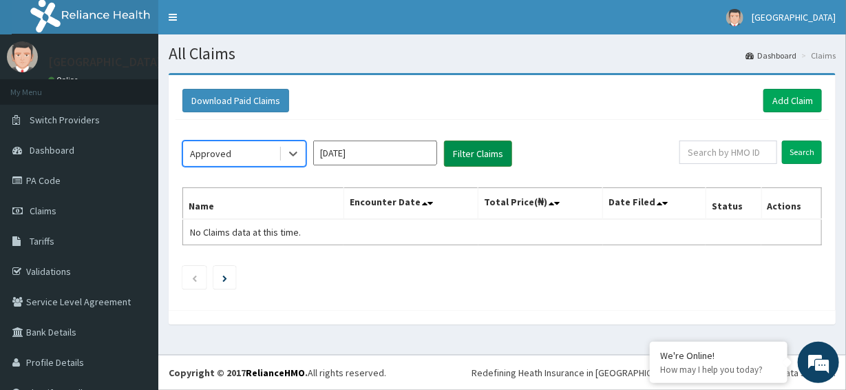
click at [461, 150] on button "Filter Claims" at bounding box center [478, 153] width 68 height 26
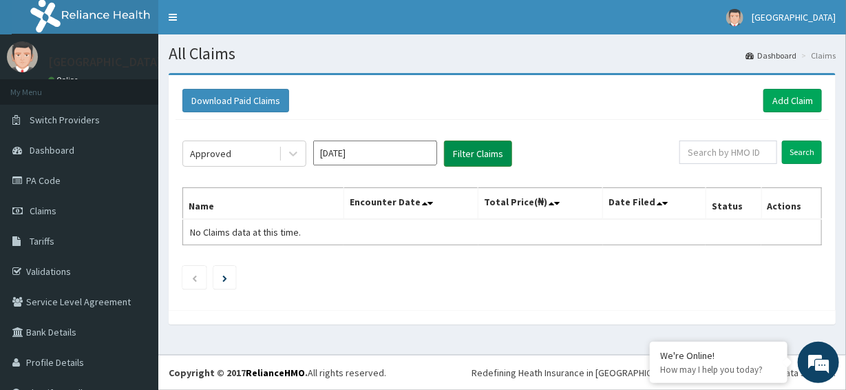
click at [464, 156] on button "Filter Claims" at bounding box center [478, 153] width 68 height 26
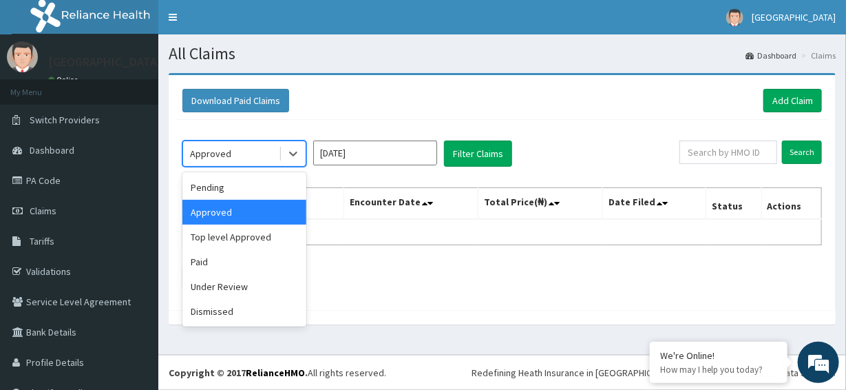
click at [274, 153] on div "Approved" at bounding box center [231, 154] width 96 height 22
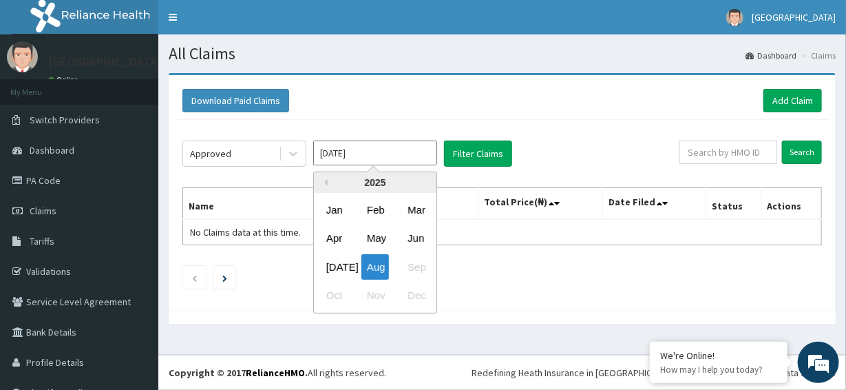
click at [410, 154] on input "Aug 2025" at bounding box center [375, 152] width 124 height 25
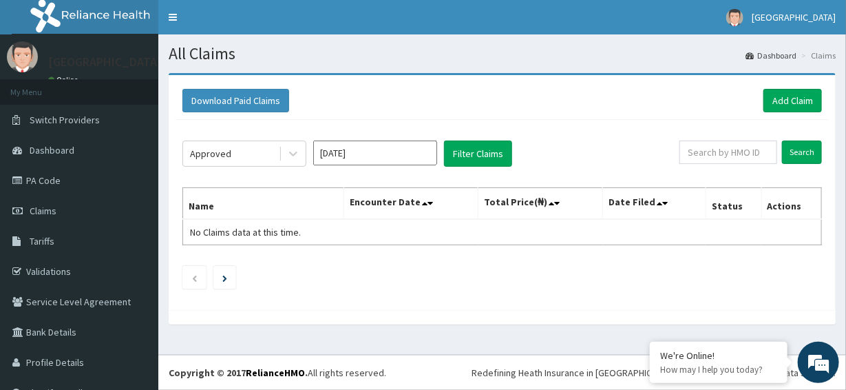
click at [440, 116] on div "Download Paid Claims Add Claim" at bounding box center [503, 101] width 654 height 38
click at [693, 147] on input "text" at bounding box center [729, 151] width 98 height 23
type input "NBA/10040/A"
click at [797, 147] on input "Search" at bounding box center [802, 151] width 40 height 23
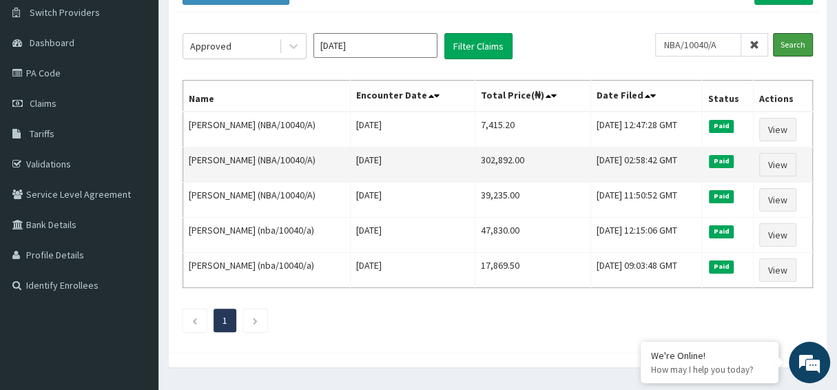
scroll to position [138, 0]
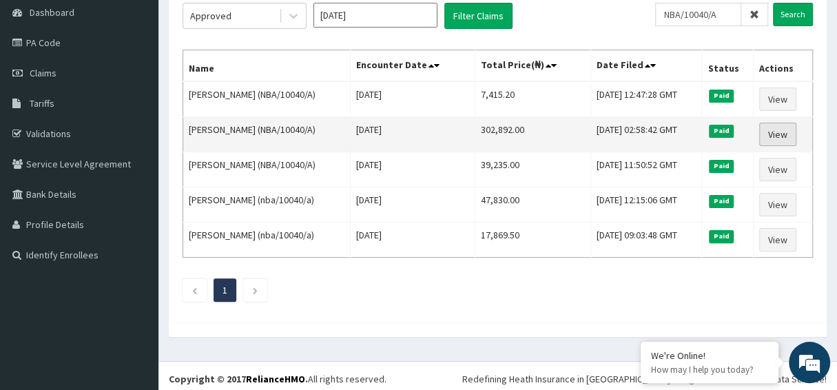
click at [778, 131] on link "View" at bounding box center [777, 134] width 37 height 23
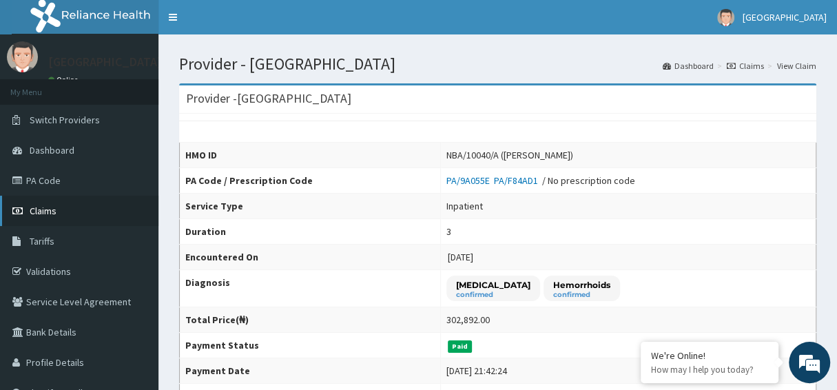
click at [40, 211] on span "Claims" at bounding box center [43, 211] width 27 height 12
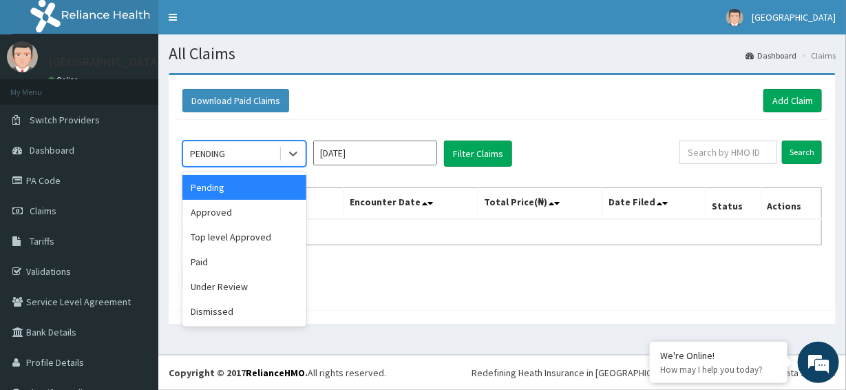
click at [374, 154] on input "Aug 2025" at bounding box center [375, 152] width 124 height 25
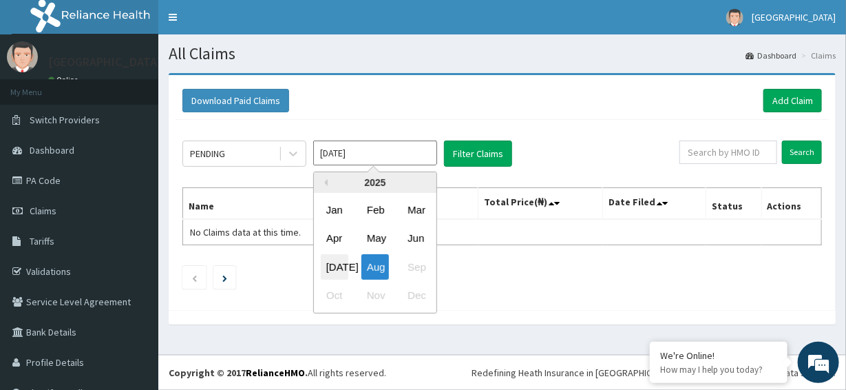
click at [333, 268] on div "Jul" at bounding box center [335, 266] width 28 height 25
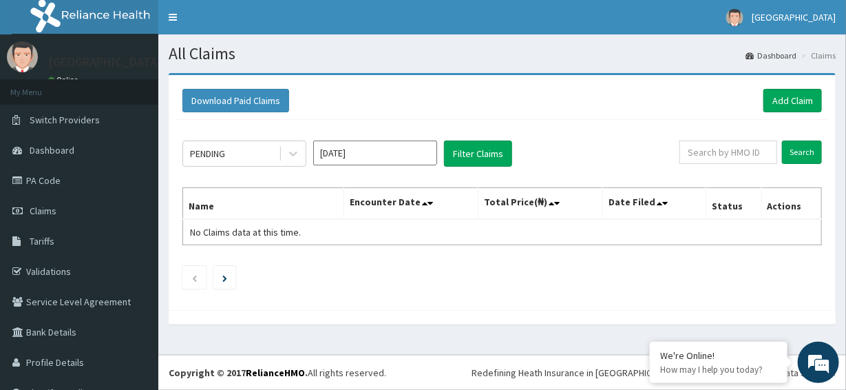
type input "Jul 2025"
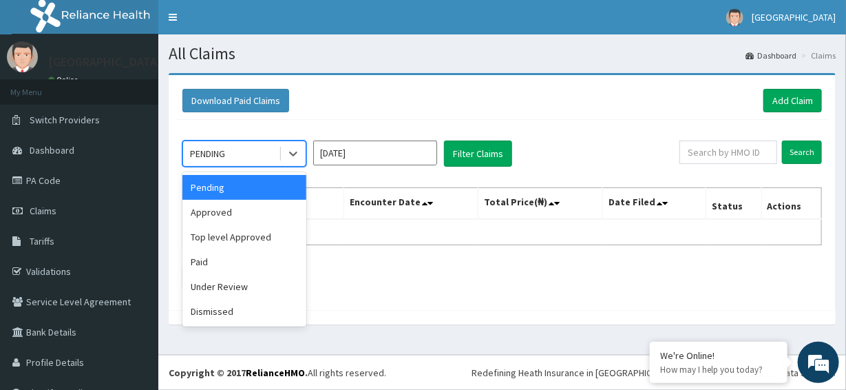
click at [199, 261] on div "Paid" at bounding box center [245, 261] width 124 height 25
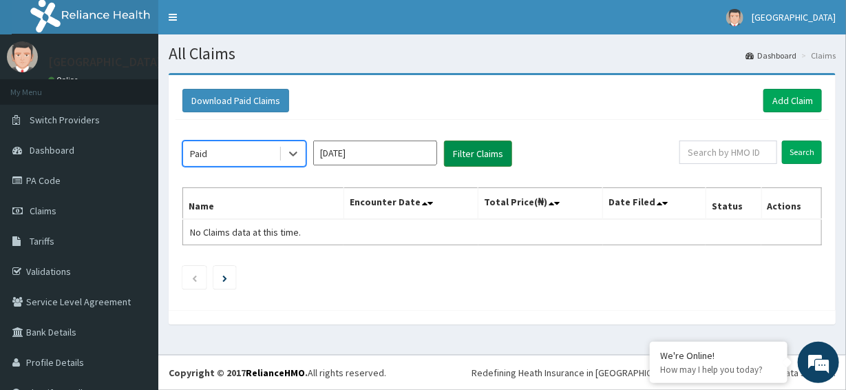
click at [479, 165] on button "Filter Claims" at bounding box center [478, 153] width 68 height 26
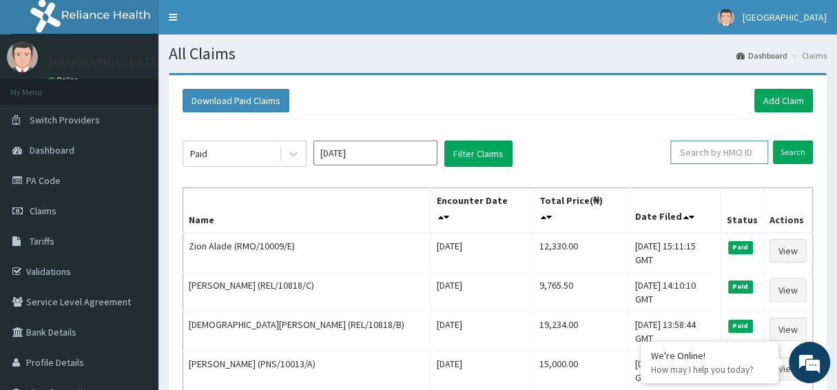
click at [709, 148] on input "text" at bounding box center [719, 151] width 98 height 23
click at [706, 156] on input "text" at bounding box center [719, 151] width 98 height 23
click at [727, 149] on input "text" at bounding box center [719, 151] width 98 height 23
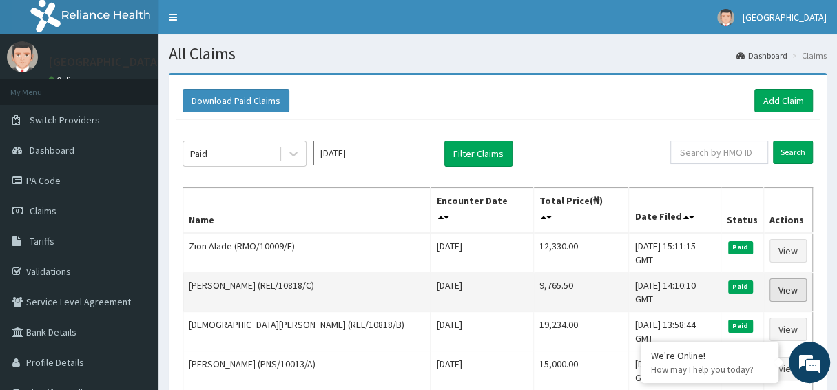
click at [784, 285] on link "View" at bounding box center [787, 289] width 37 height 23
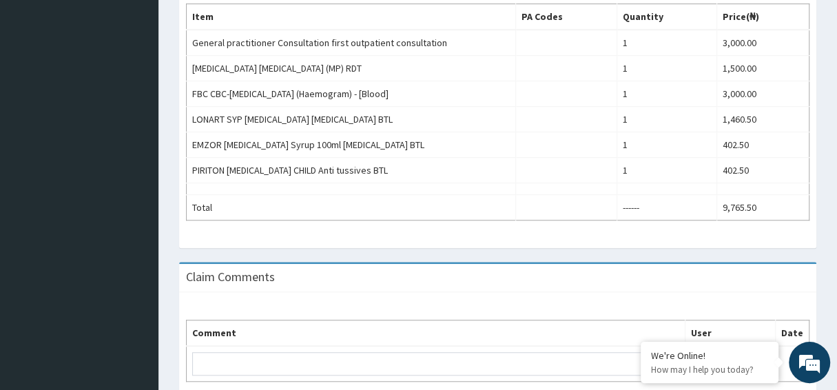
scroll to position [510, 0]
